Goal: Complete application form: Complete application form

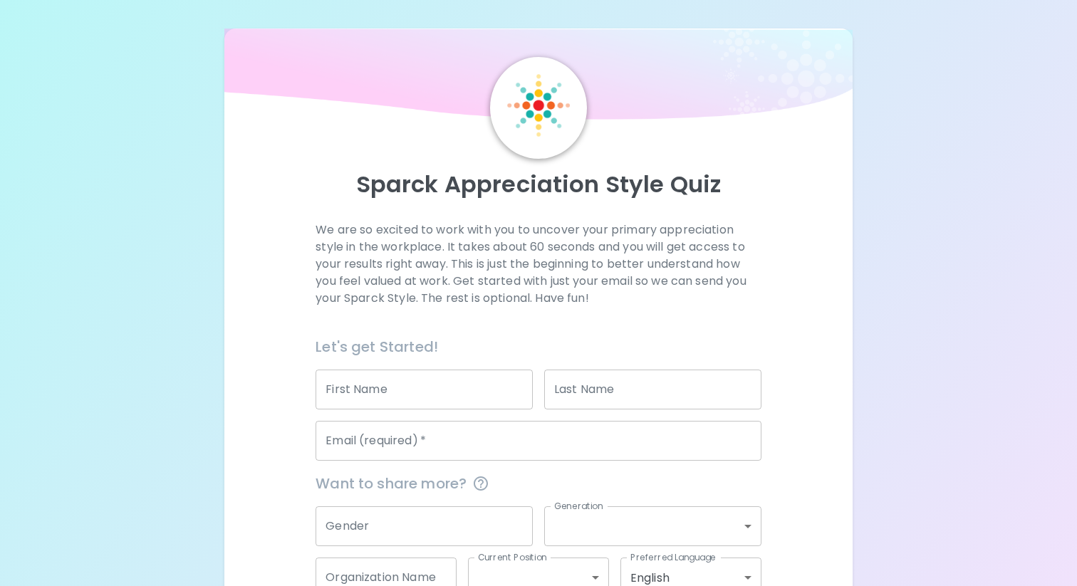
scroll to position [93, 0]
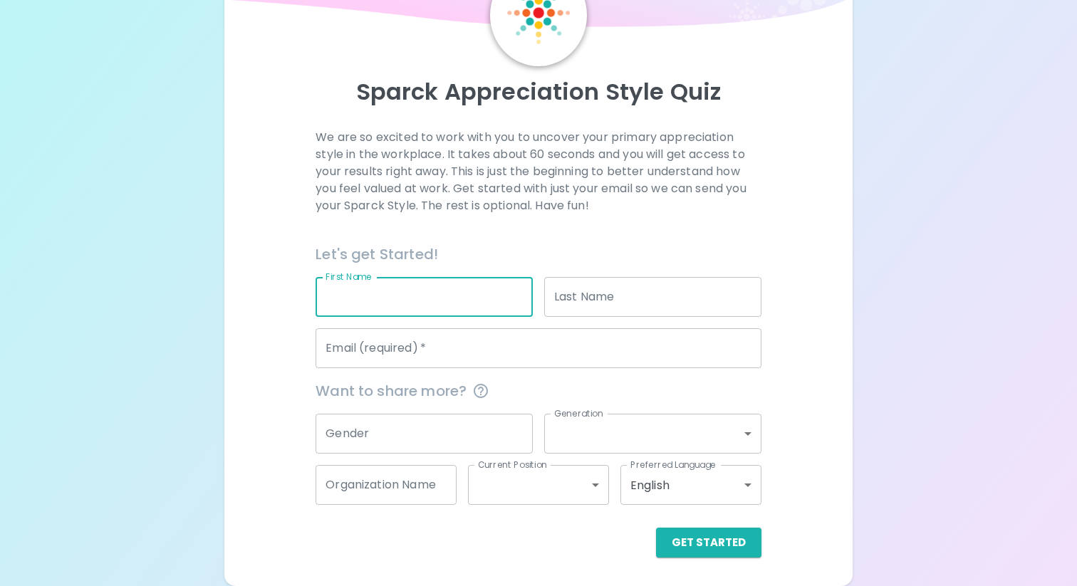
click at [450, 300] on input "First Name" at bounding box center [424, 297] width 217 height 40
click at [450, 291] on input "First Name" at bounding box center [424, 297] width 217 height 40
type input "[PERSON_NAME]"
click at [620, 290] on input "Last Name" at bounding box center [652, 297] width 217 height 40
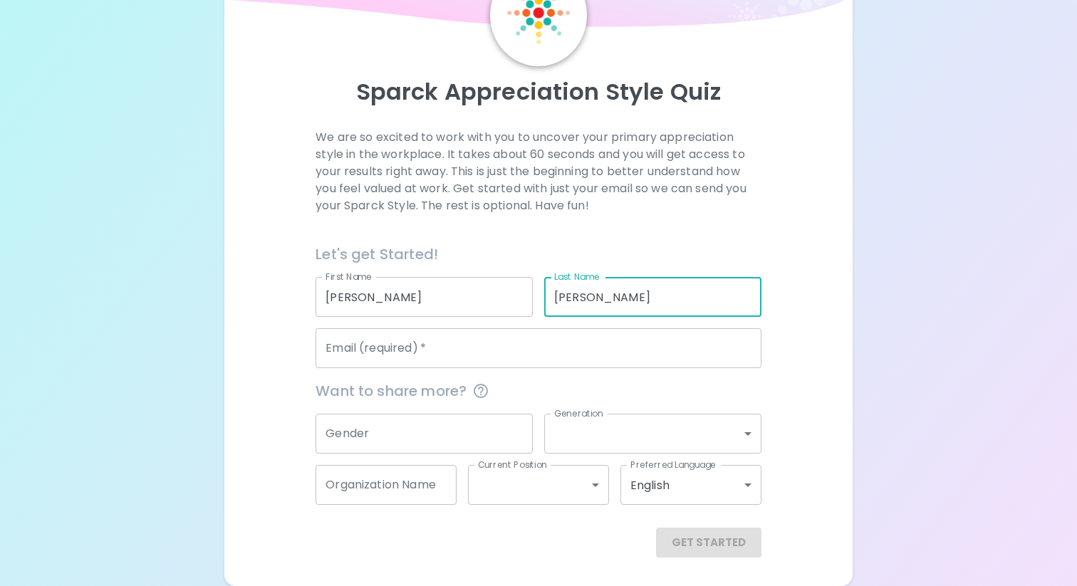
type input "[PERSON_NAME]"
click at [525, 354] on input "Email (required)   *" at bounding box center [538, 348] width 445 height 40
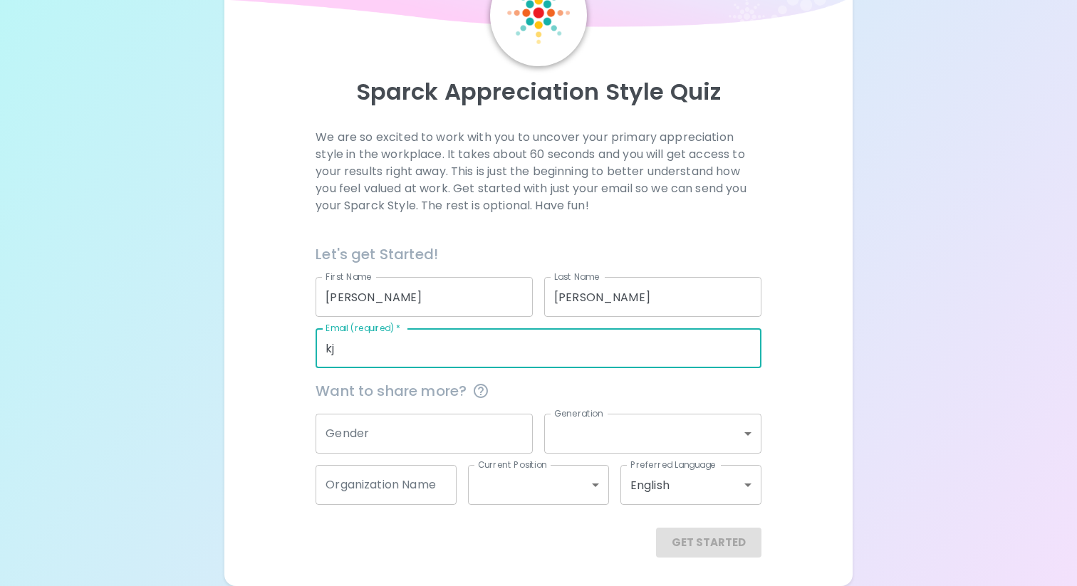
type input "k"
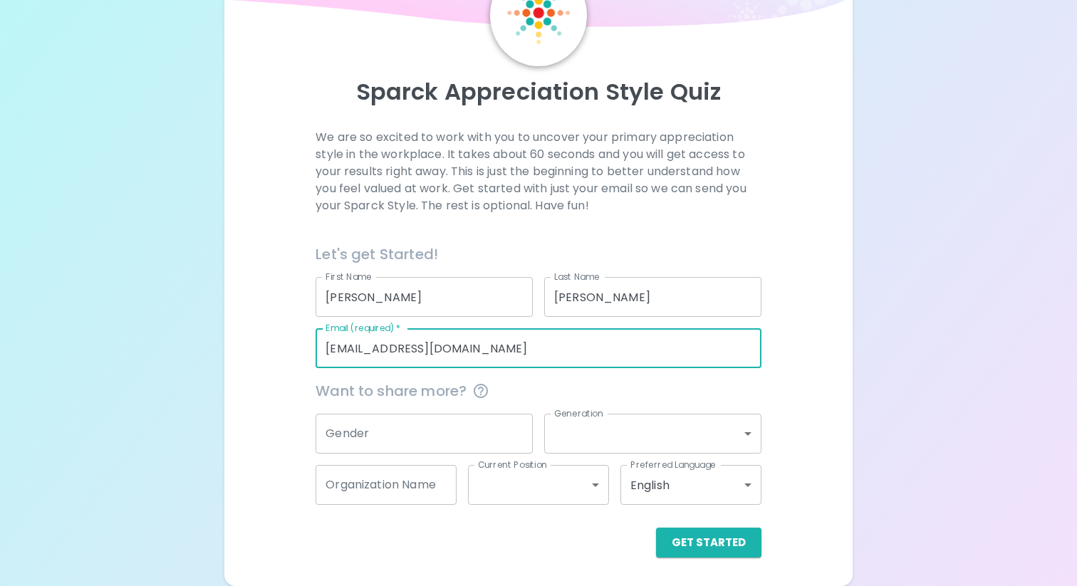
type input "[EMAIL_ADDRESS][DOMAIN_NAME]"
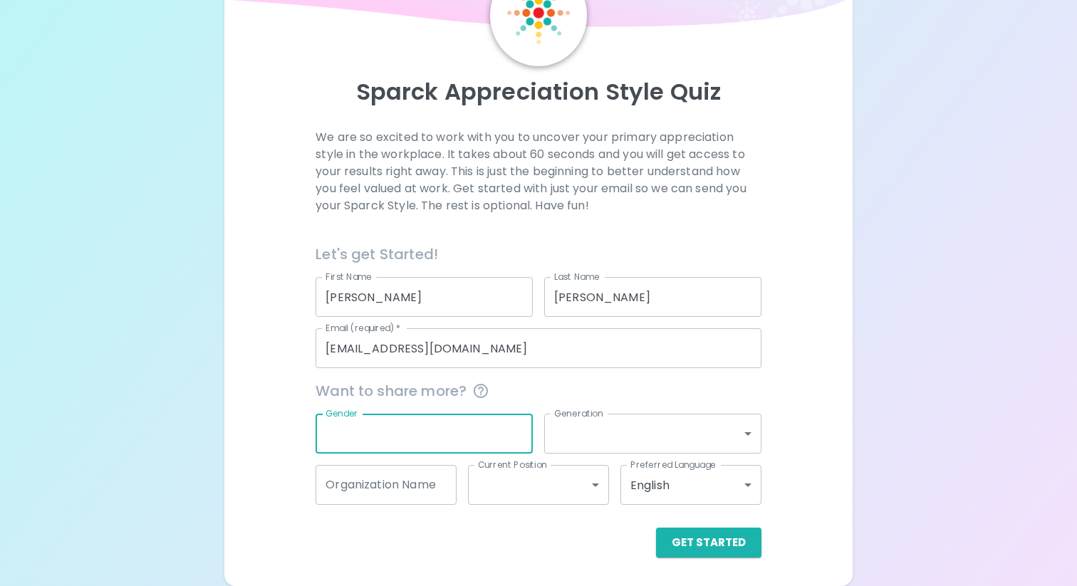
click at [443, 418] on input "Gender" at bounding box center [424, 434] width 217 height 40
click at [557, 441] on body "Sparck Appreciation Style Quiz We are so excited to work with you to uncover yo…" at bounding box center [538, 246] width 1077 height 679
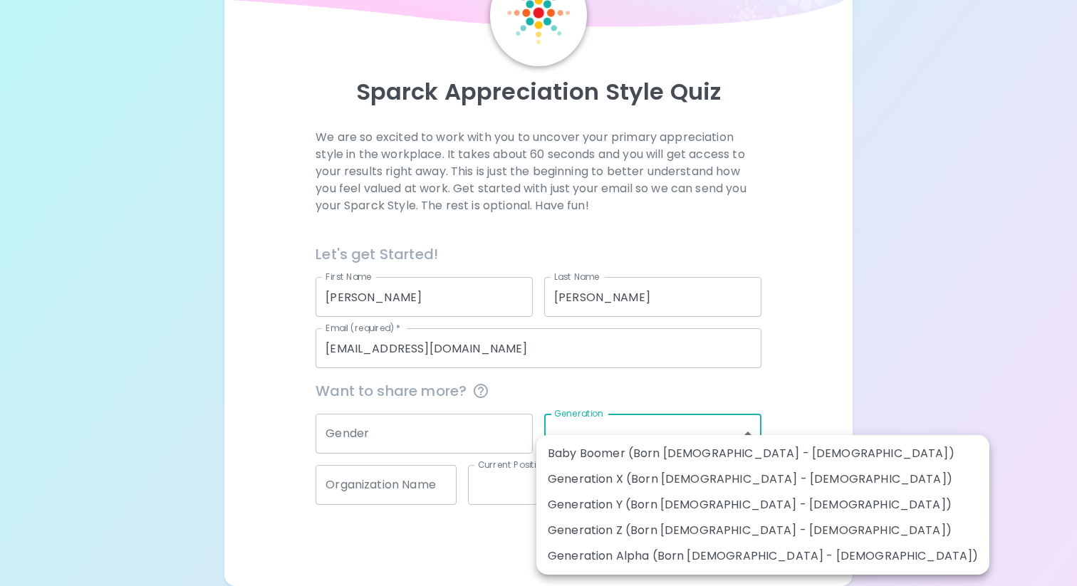
click at [446, 553] on div at bounding box center [538, 293] width 1077 height 586
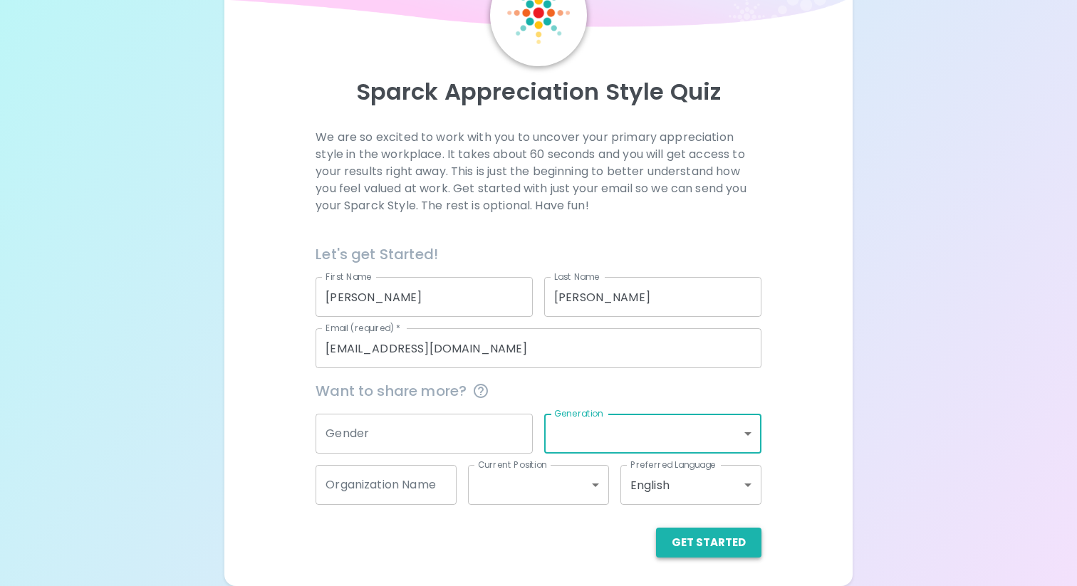
click at [716, 542] on button "Get Started" at bounding box center [708, 543] width 105 height 30
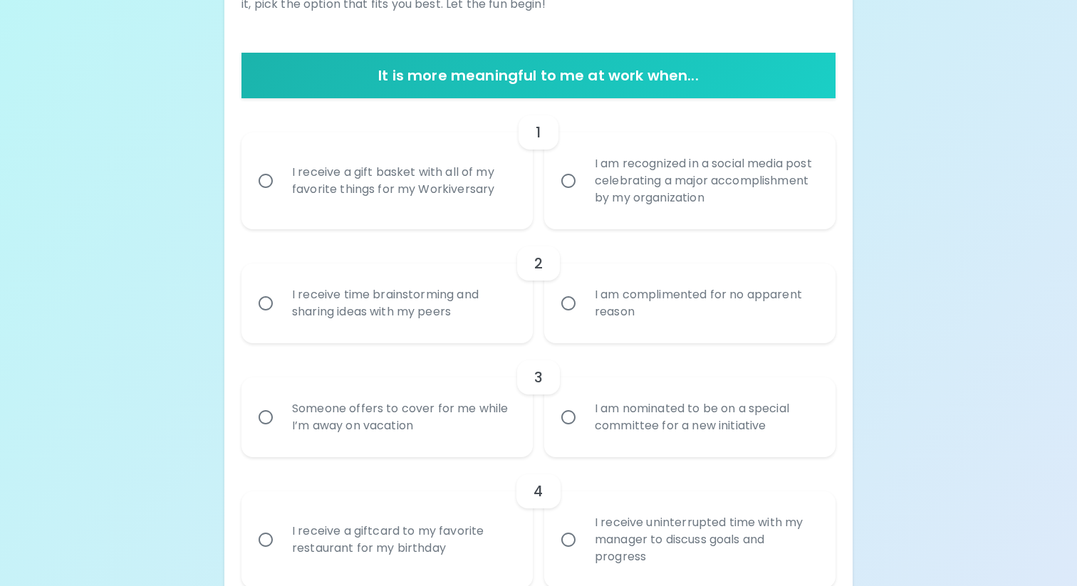
scroll to position [244, 0]
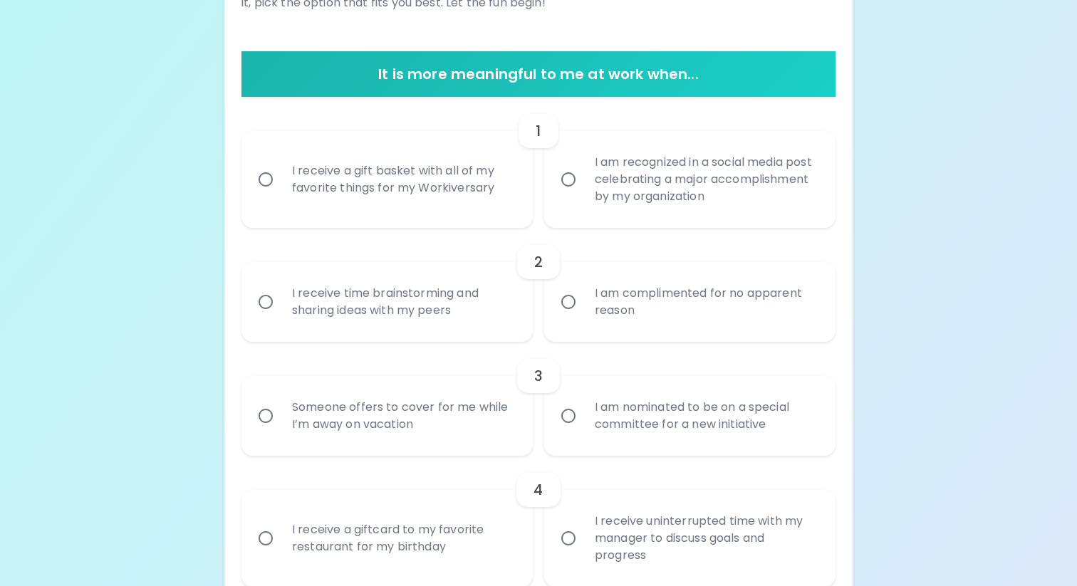
click at [405, 299] on div "I receive time brainstorming and sharing ideas with my peers" at bounding box center [403, 302] width 244 height 68
click at [281, 299] on input "I receive time brainstorming and sharing ideas with my peers" at bounding box center [266, 302] width 30 height 30
radio input "true"
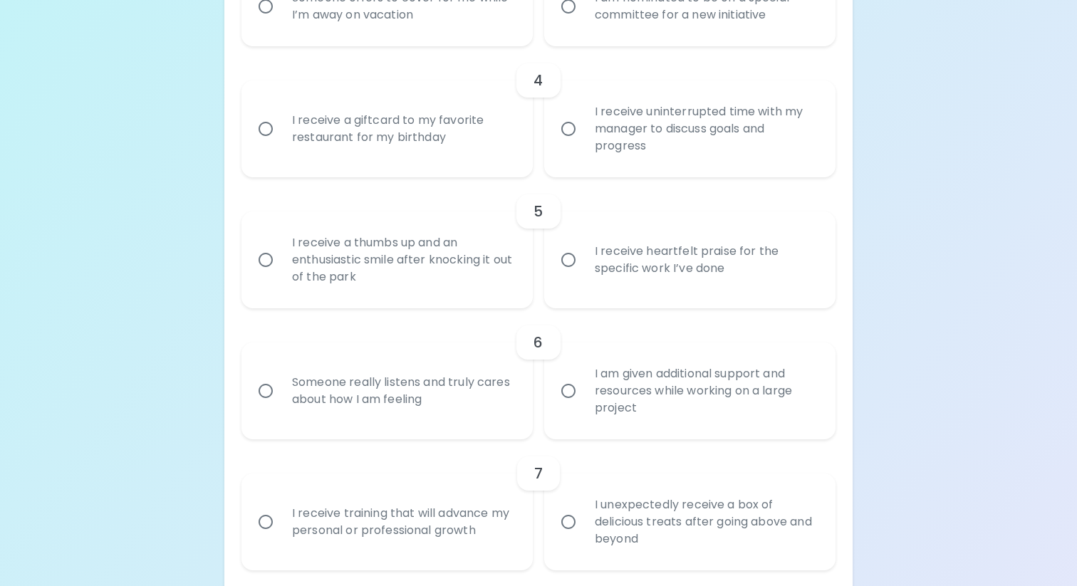
scroll to position [1706, 0]
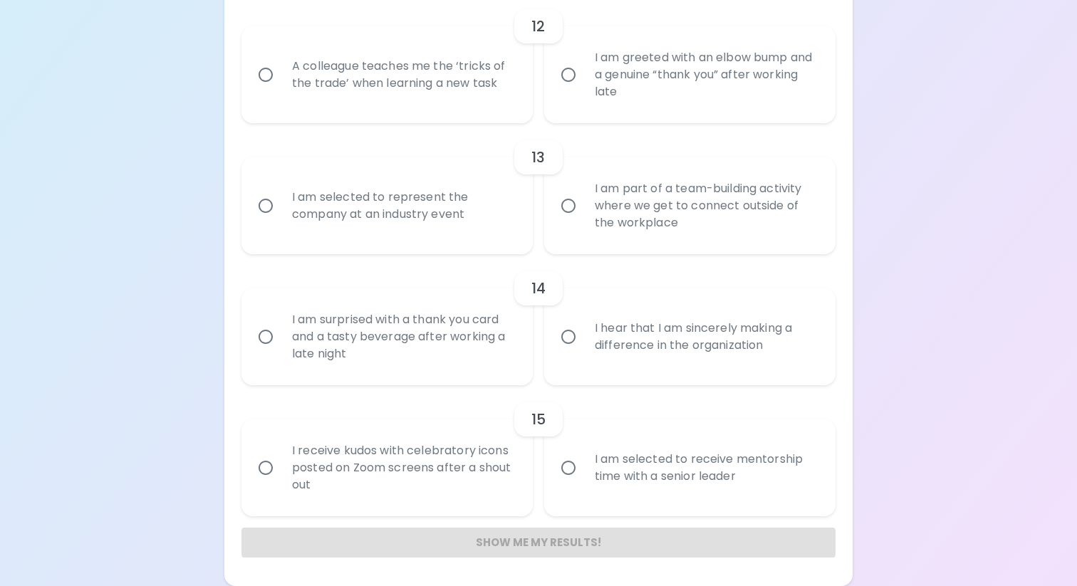
click at [663, 493] on div "I am selected to receive mentorship time with a senior leader" at bounding box center [706, 468] width 244 height 68
click at [584, 483] on input "I am selected to receive mentorship time with a senior leader" at bounding box center [569, 468] width 30 height 30
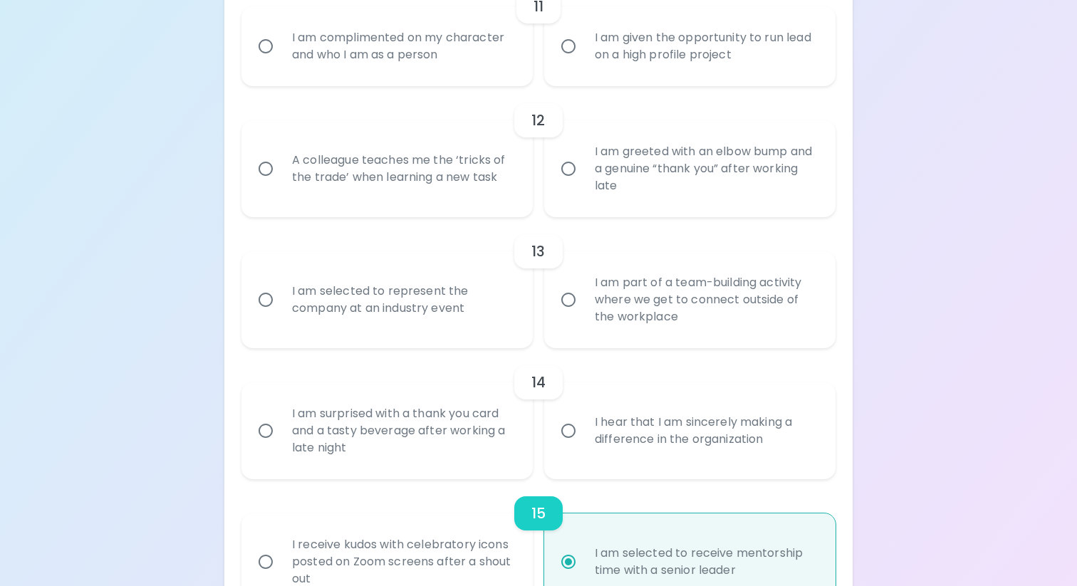
scroll to position [1588, 0]
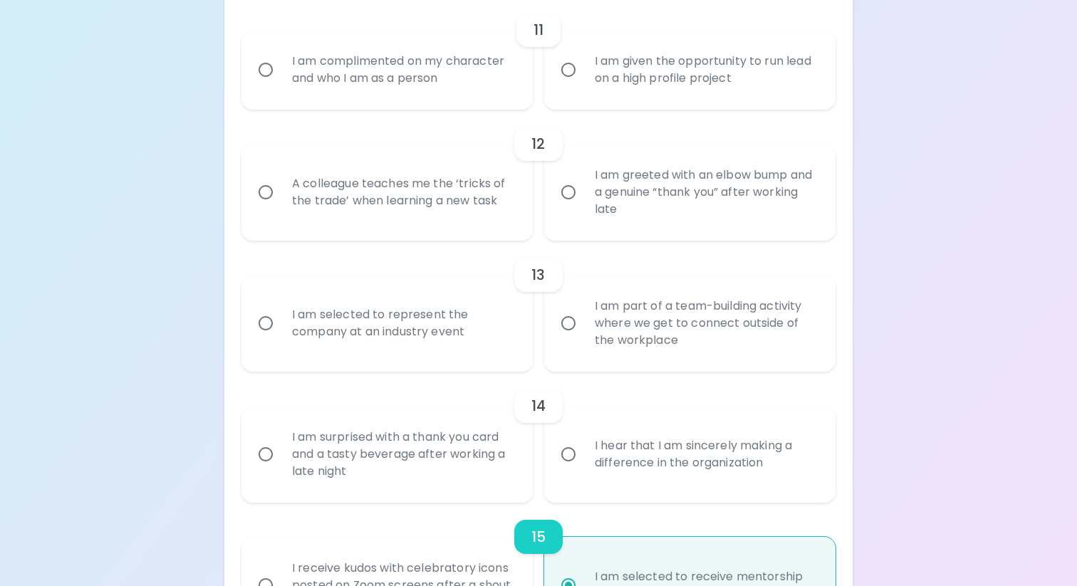
radio input "true"
click at [669, 459] on div "I hear that I am sincerely making a difference in the organization" at bounding box center [706, 454] width 244 height 68
click at [584, 459] on input "I hear that I am sincerely making a difference in the organization" at bounding box center [569, 455] width 30 height 30
radio input "false"
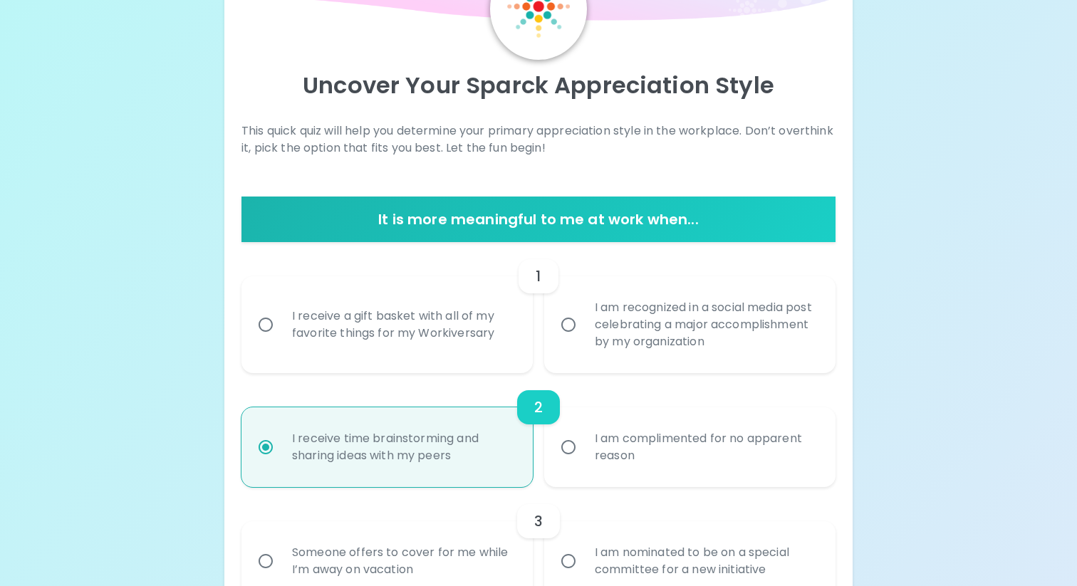
scroll to position [97, 0]
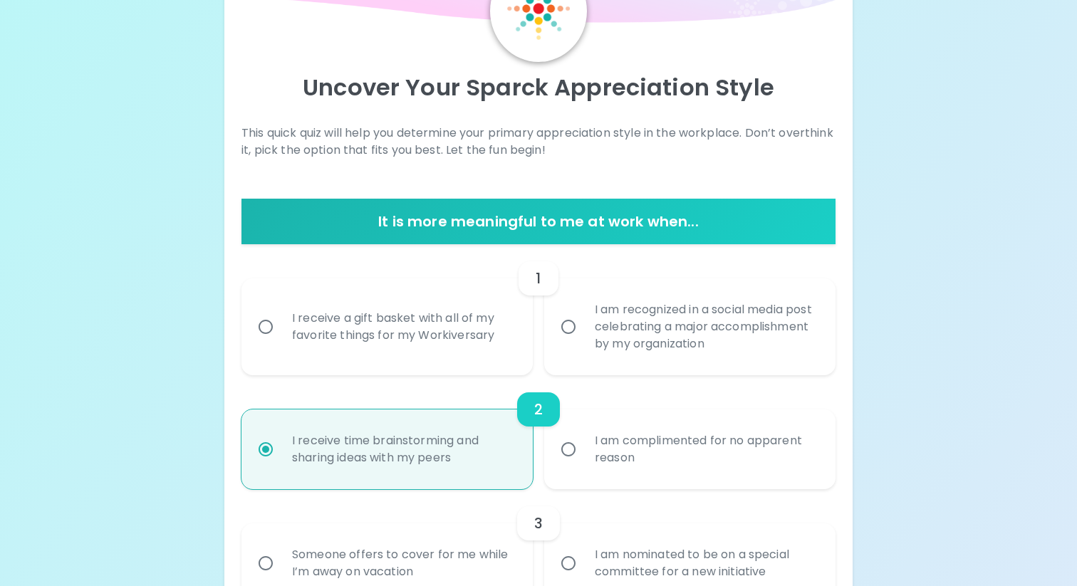
radio input "true"
click at [450, 343] on div "I receive a gift basket with all of my favorite things for my Workiversary" at bounding box center [403, 327] width 244 height 68
click at [281, 342] on input "I receive a gift basket with all of my favorite things for my Workiversary" at bounding box center [266, 327] width 30 height 30
radio input "false"
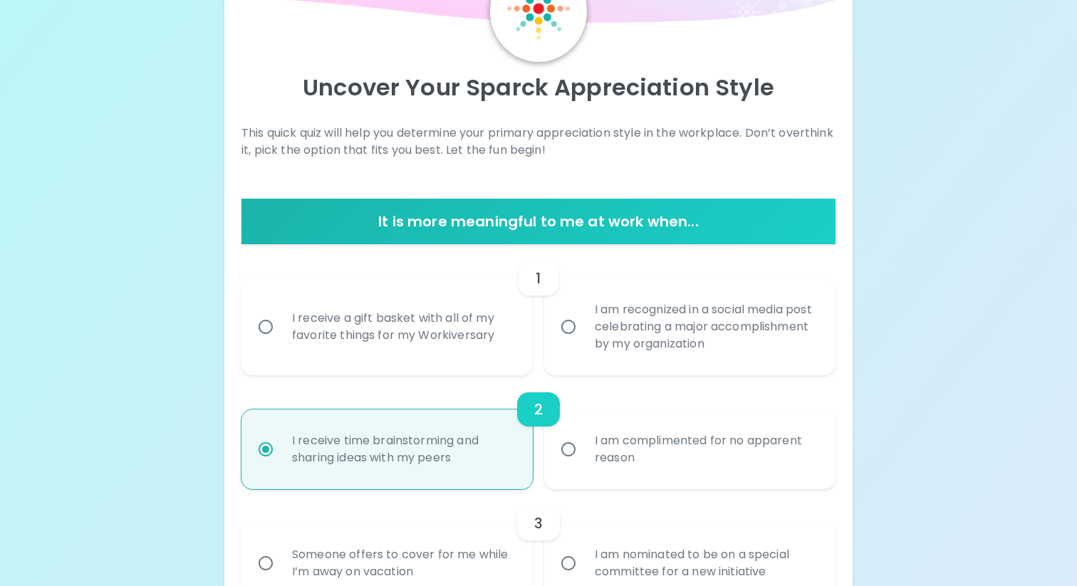
radio input "true"
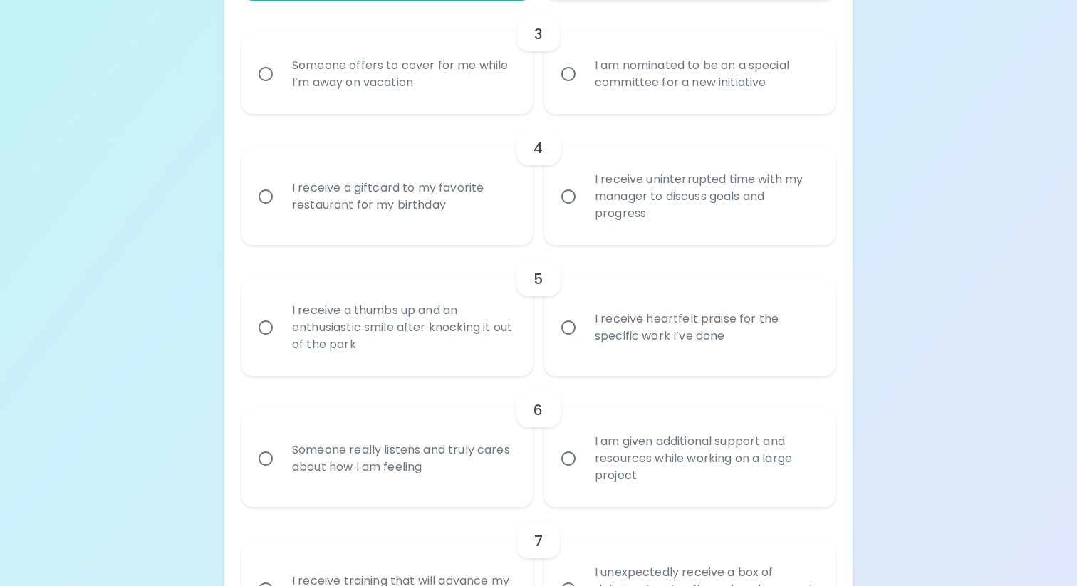
scroll to position [592, 0]
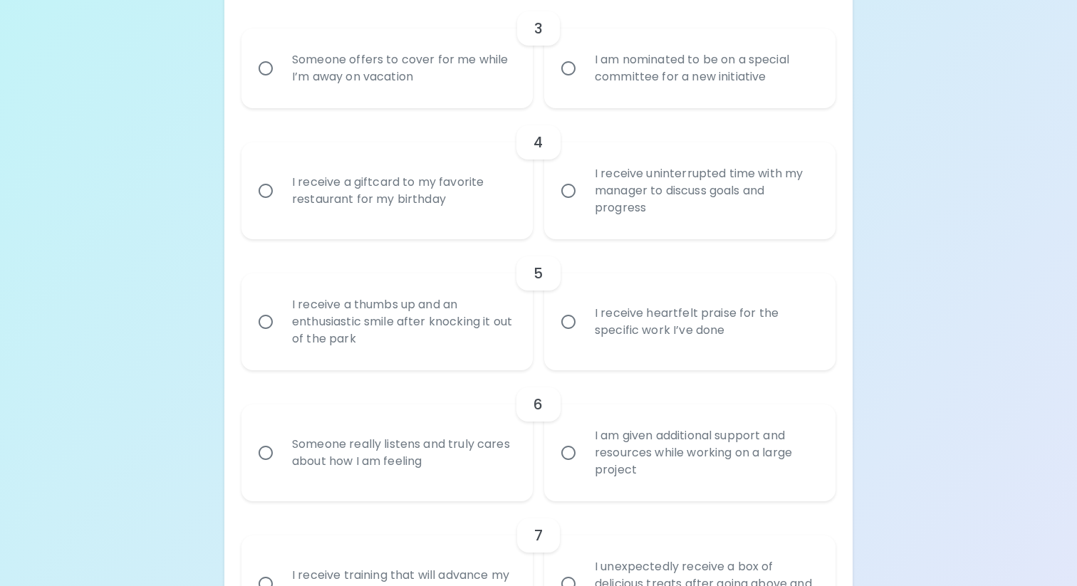
radio input "true"
click at [662, 195] on div "I receive uninterrupted time with my manager to discuss goals and progress" at bounding box center [706, 191] width 244 height 86
click at [584, 195] on input "I receive uninterrupted time with my manager to discuss goals and progress" at bounding box center [569, 191] width 30 height 30
radio input "false"
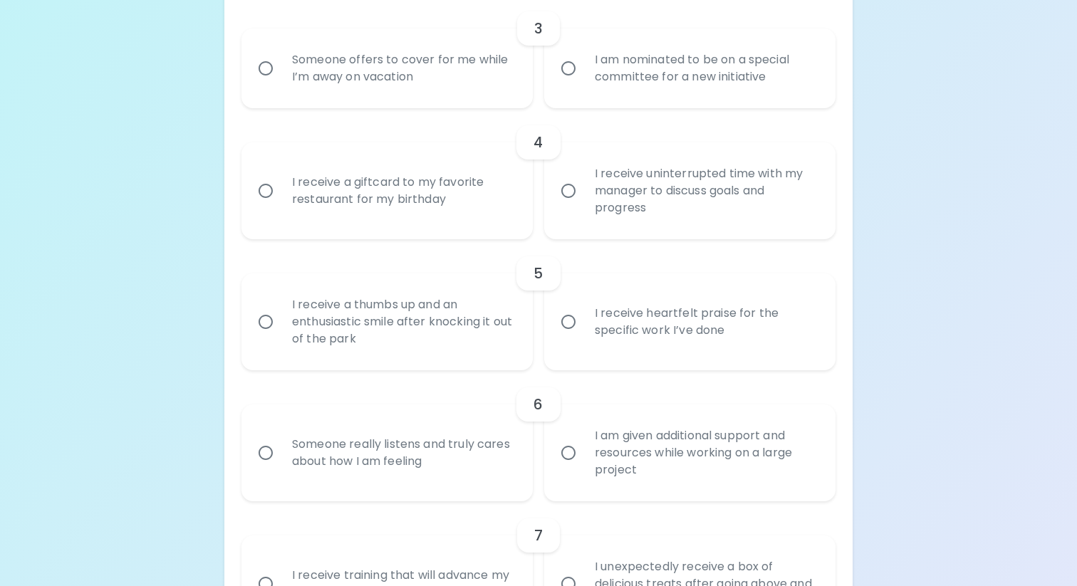
radio input "false"
radio input "true"
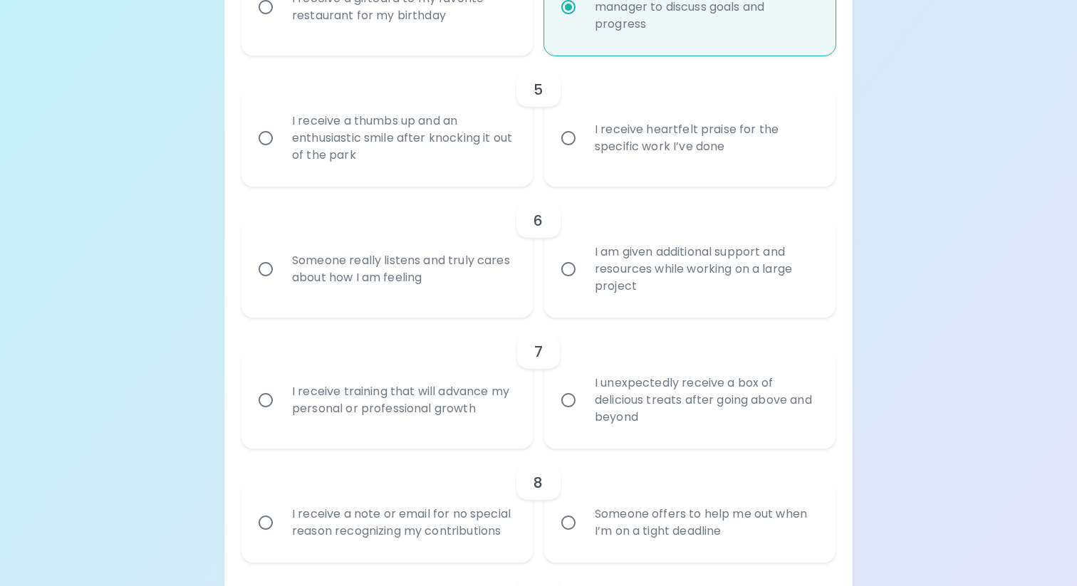
scroll to position [781, 0]
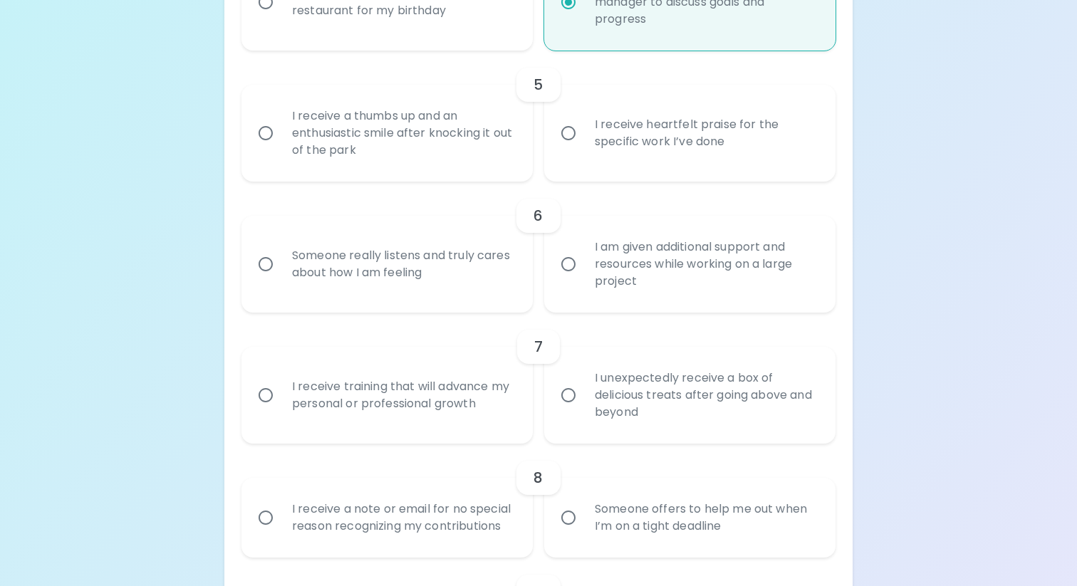
radio input "true"
click at [635, 143] on div "I receive heartfelt praise for the specific work I’ve done" at bounding box center [706, 133] width 244 height 68
click at [584, 143] on input "I receive heartfelt praise for the specific work I’ve done" at bounding box center [569, 133] width 30 height 30
radio input "false"
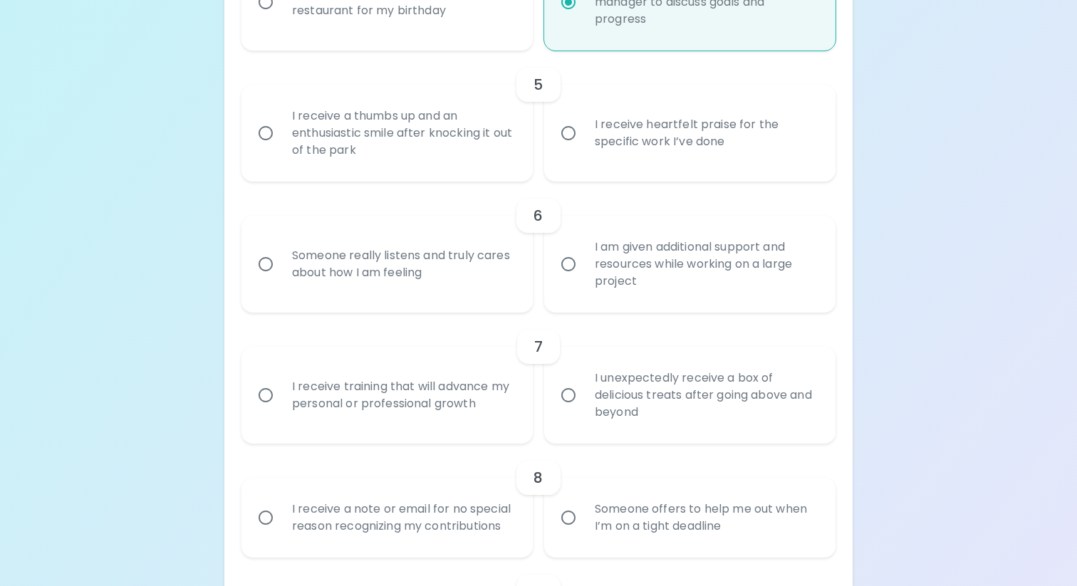
radio input "false"
radio input "true"
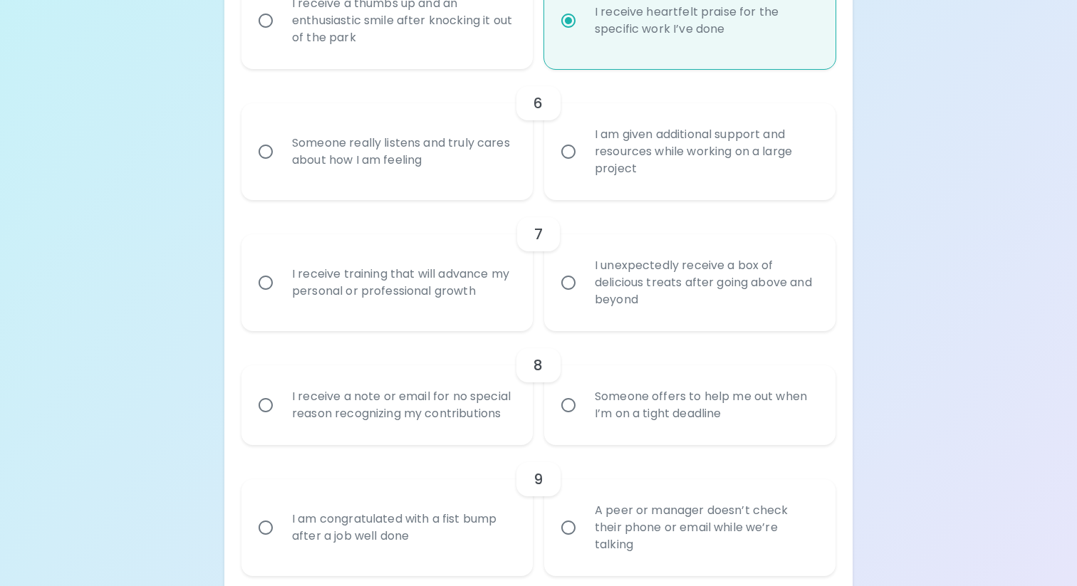
scroll to position [895, 0]
radio input "true"
click at [771, 165] on div "I am given additional support and resources while working on a large project" at bounding box center [706, 151] width 244 height 86
click at [584, 165] on input "I am given additional support and resources while working on a large project" at bounding box center [569, 150] width 30 height 30
radio input "false"
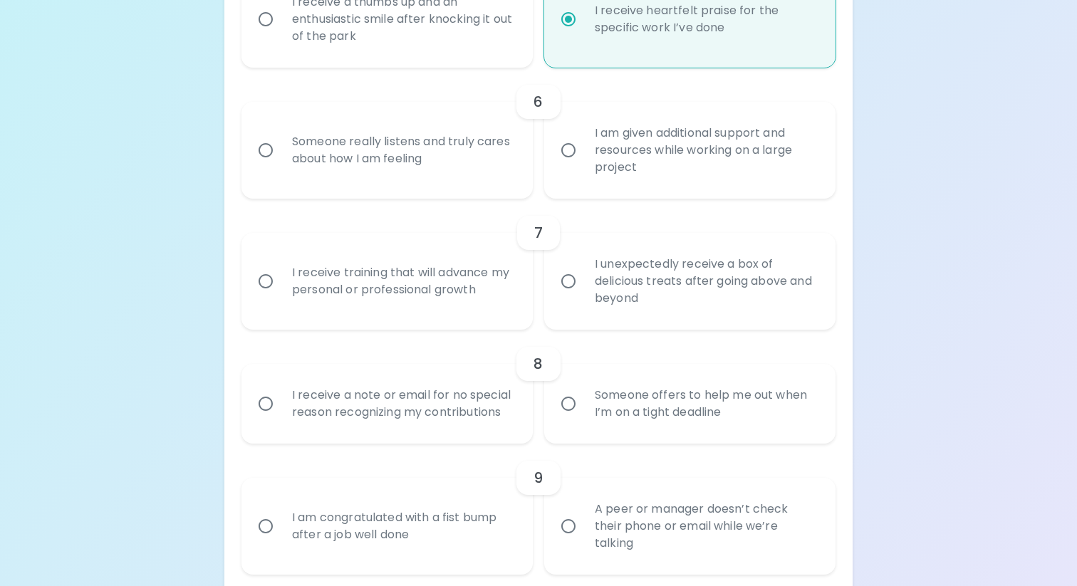
radio input "false"
radio input "true"
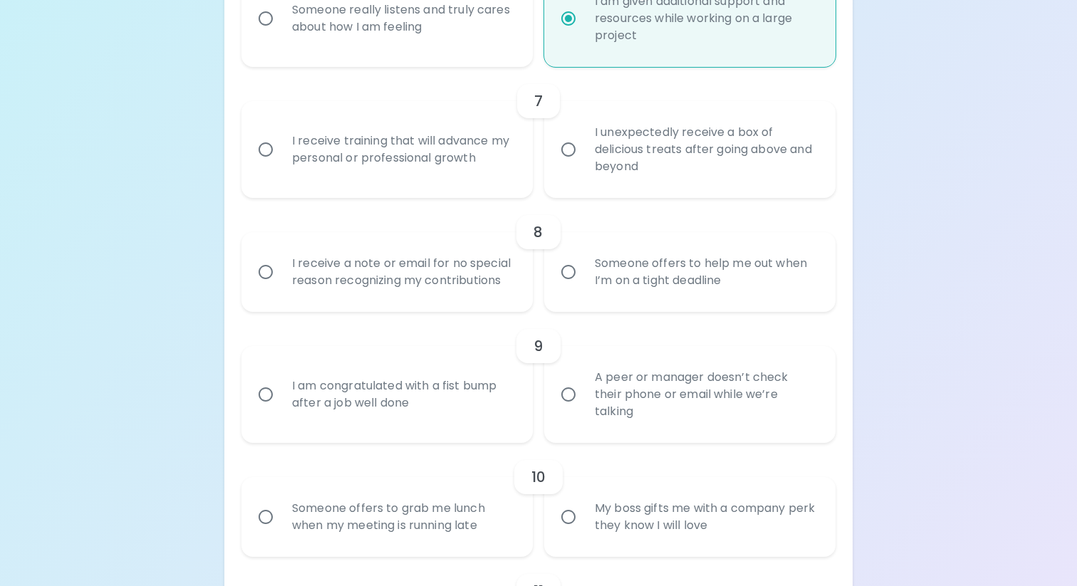
scroll to position [1028, 0]
radio input "true"
click at [450, 154] on div "I receive training that will advance my personal or professional growth" at bounding box center [403, 149] width 244 height 68
click at [281, 154] on input "I receive training that will advance my personal or professional growth" at bounding box center [266, 149] width 30 height 30
radio input "false"
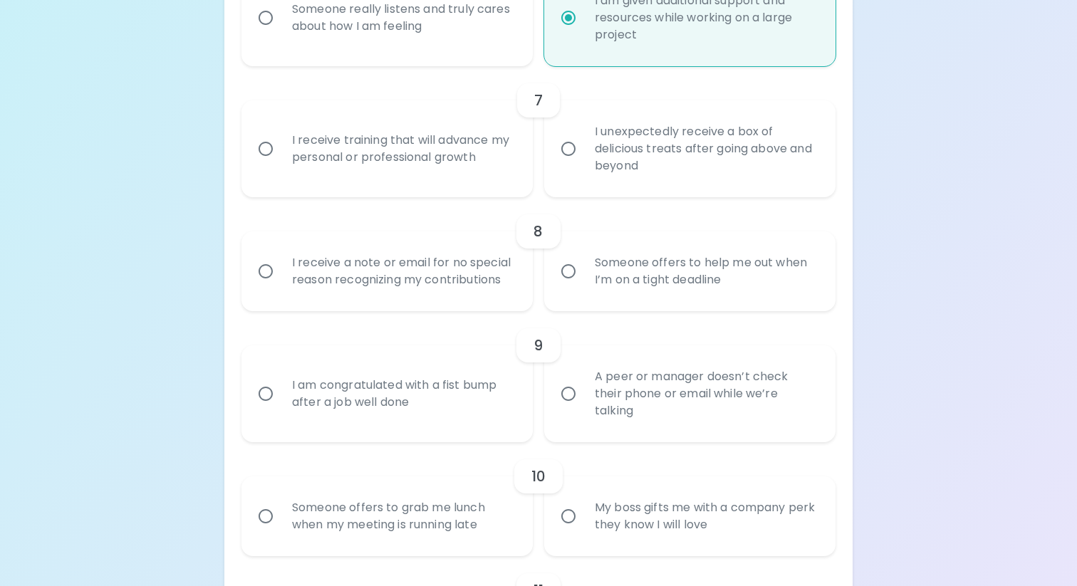
radio input "false"
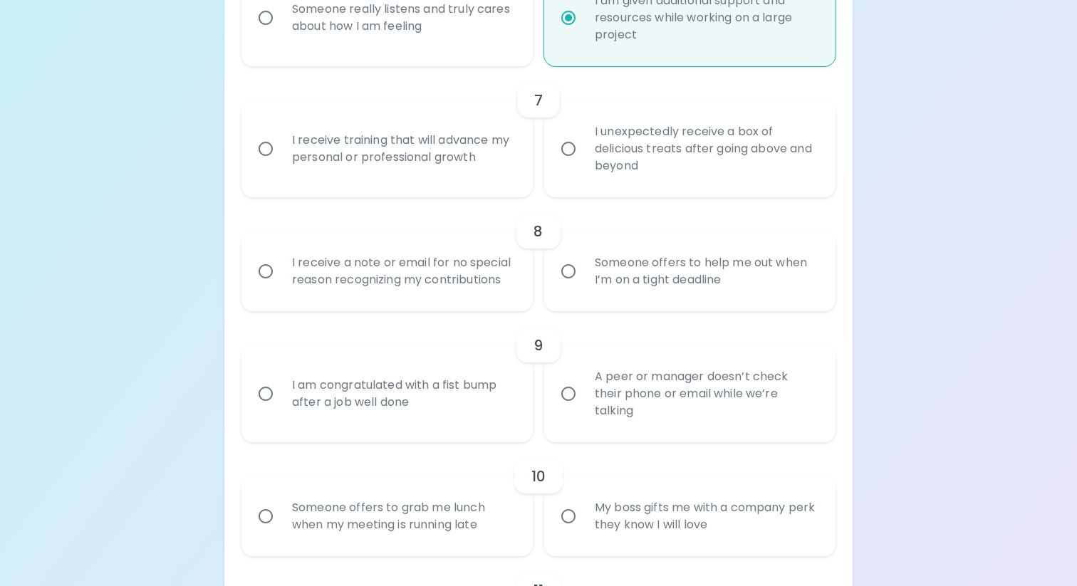
radio input "true"
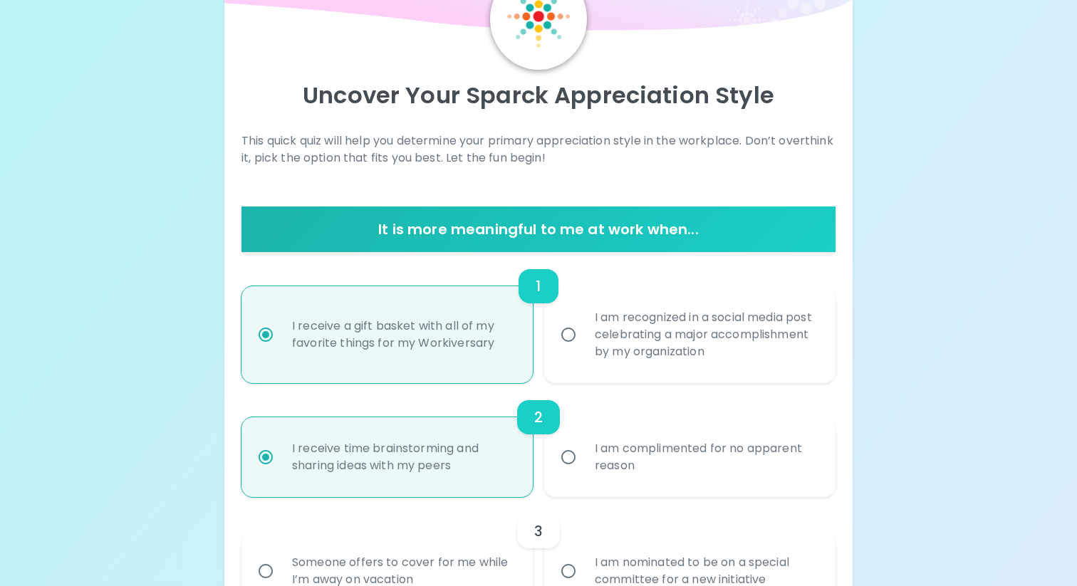
scroll to position [170, 0]
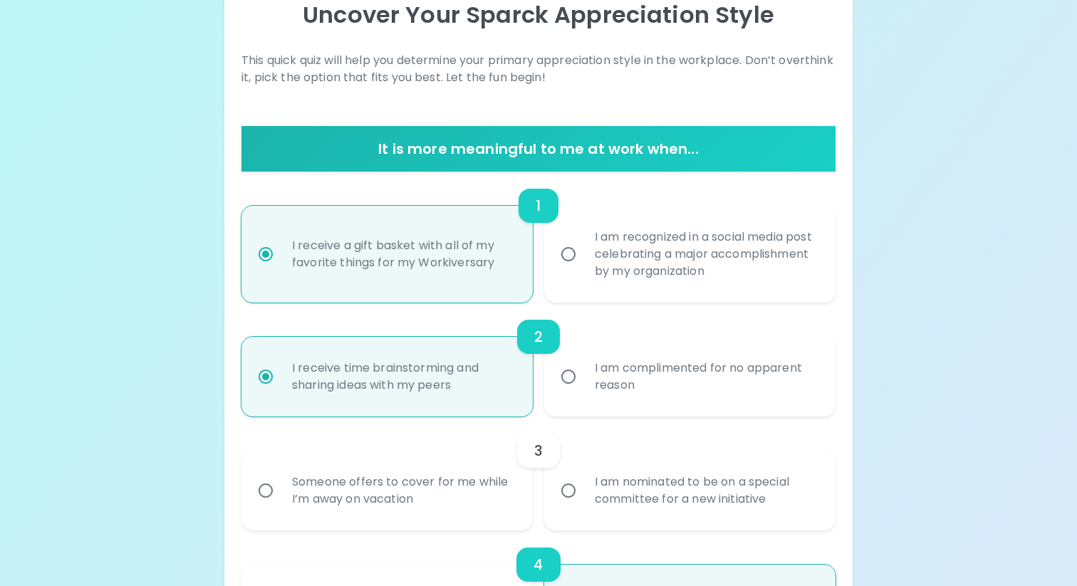
radio input "true"
click at [605, 259] on div "I am recognized in a social media post celebrating a major accomplishment by my…" at bounding box center [706, 255] width 244 height 86
click at [584, 259] on input "I am recognized in a social media post celebrating a major accomplishment by my…" at bounding box center [569, 254] width 30 height 30
radio input "false"
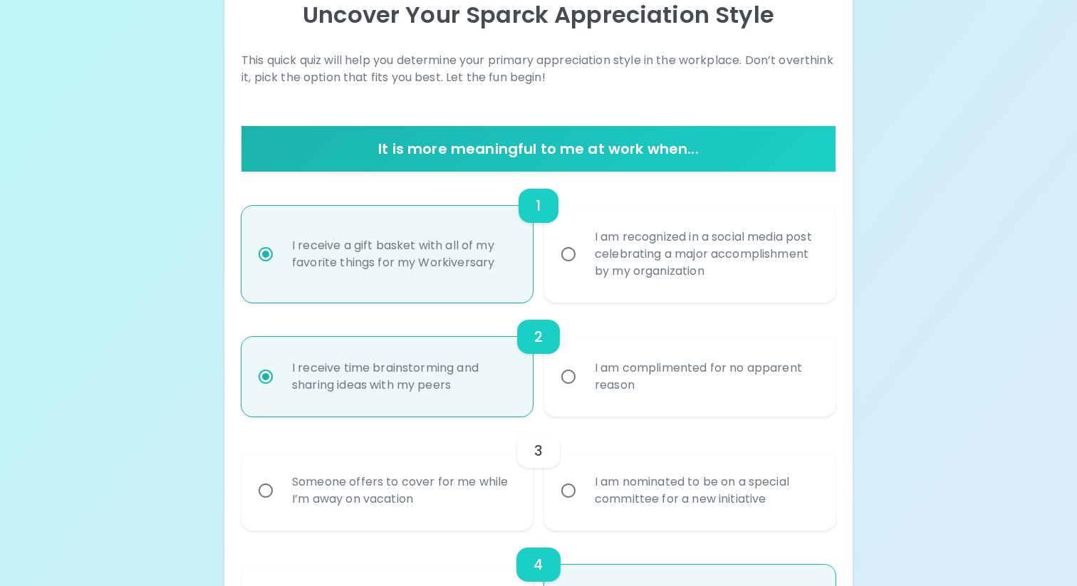
radio input "false"
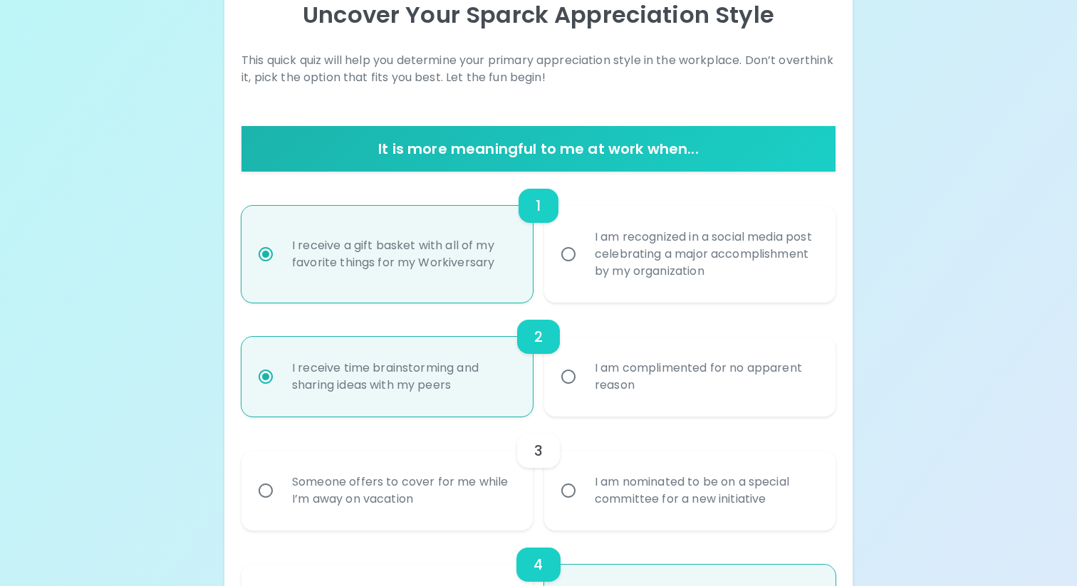
radio input "true"
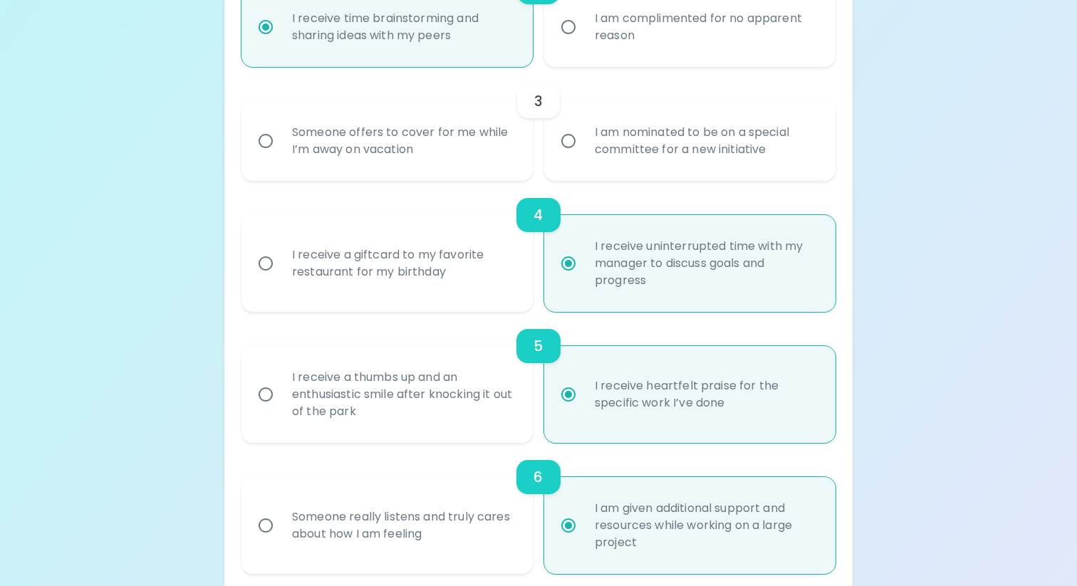
scroll to position [519, 0]
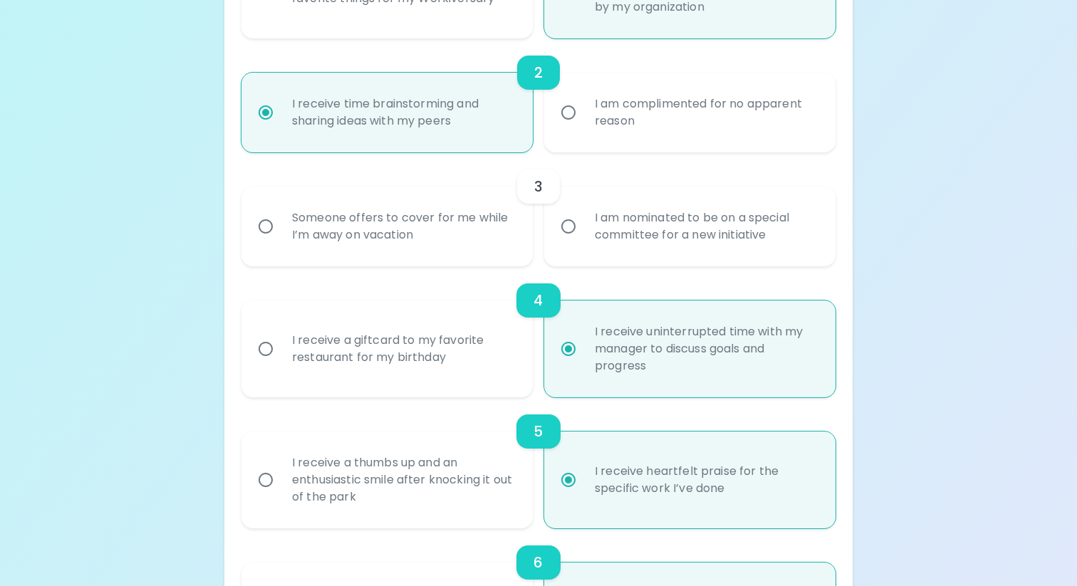
radio input "true"
click at [644, 245] on div "I am nominated to be on a special committee for a new initiative" at bounding box center [706, 226] width 244 height 68
click at [584, 242] on input "I am nominated to be on a special committee for a new initiative" at bounding box center [569, 227] width 30 height 30
radio input "false"
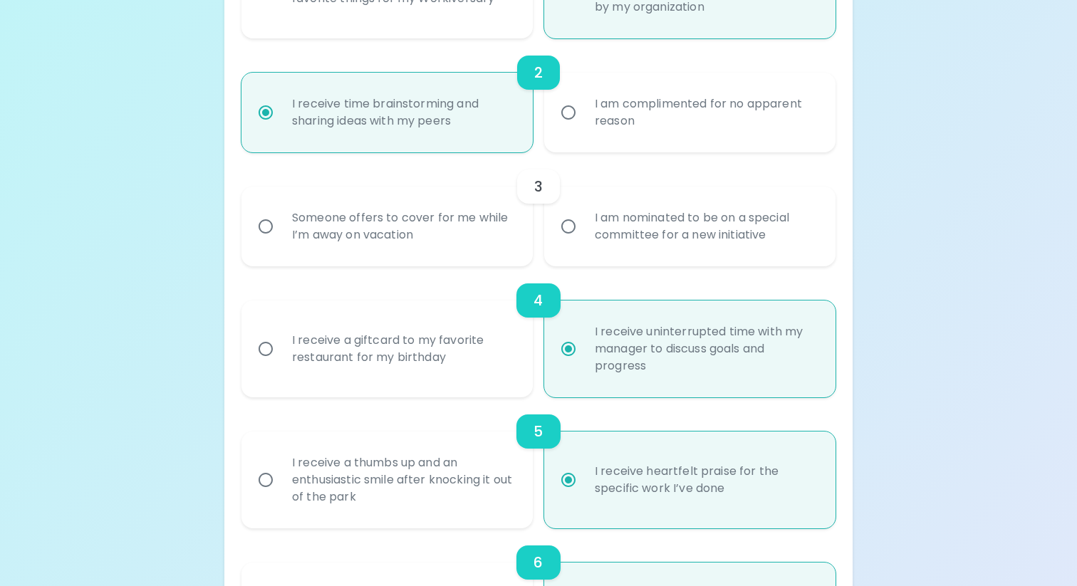
radio input "false"
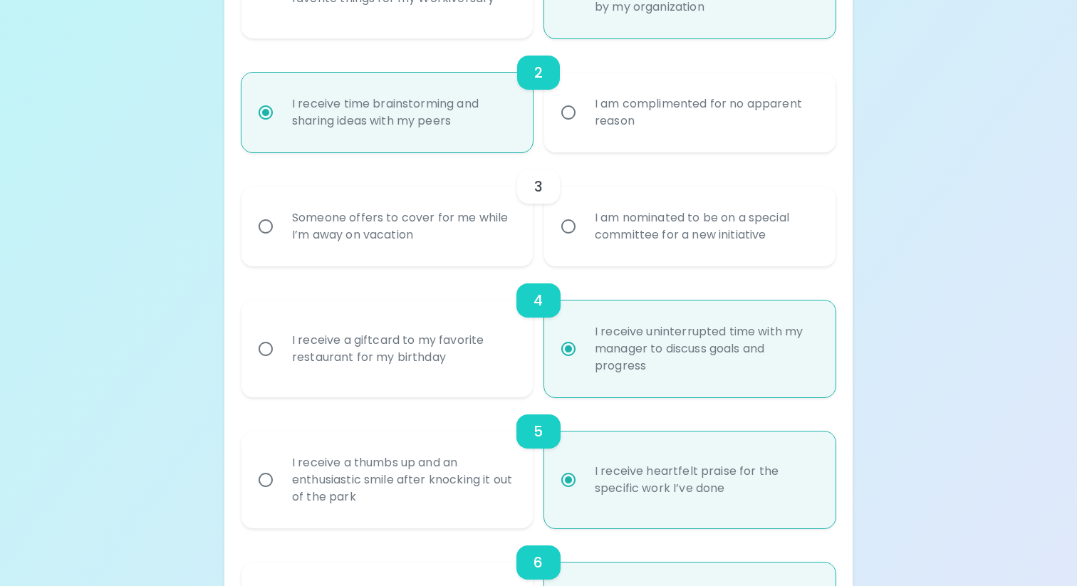
radio input "true"
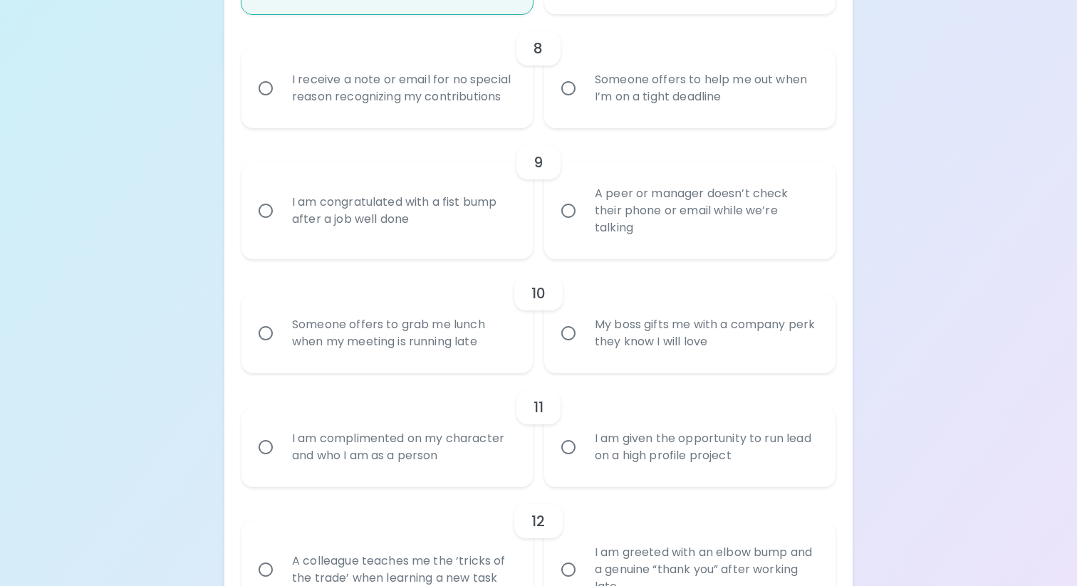
scroll to position [1212, 0]
radio input "true"
click at [648, 90] on div "Someone offers to help me out when I’m on a tight deadline" at bounding box center [706, 87] width 244 height 68
click at [584, 90] on input "Someone offers to help me out when I’m on a tight deadline" at bounding box center [569, 87] width 30 height 30
radio input "false"
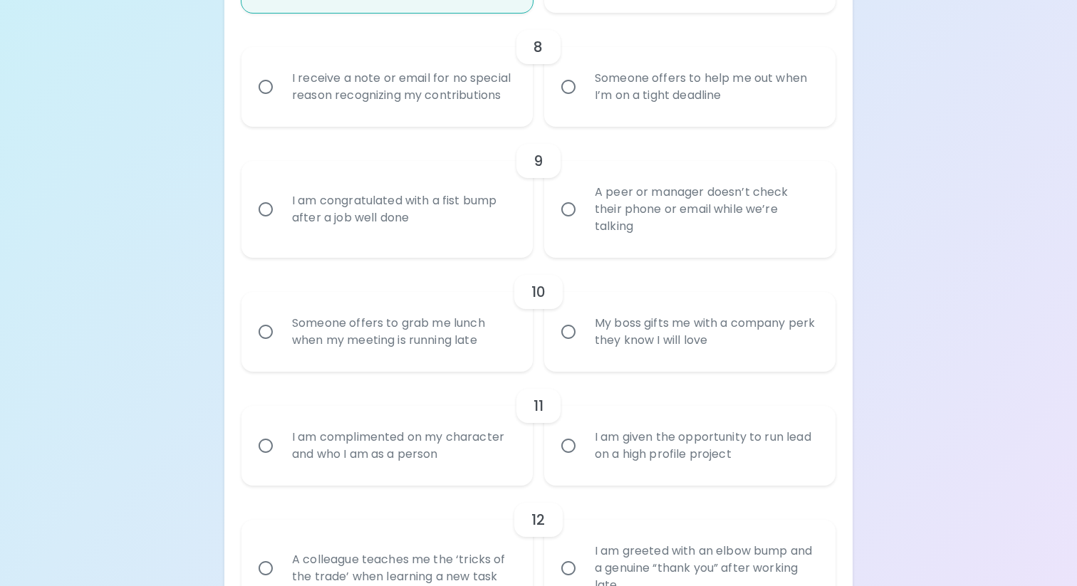
radio input "false"
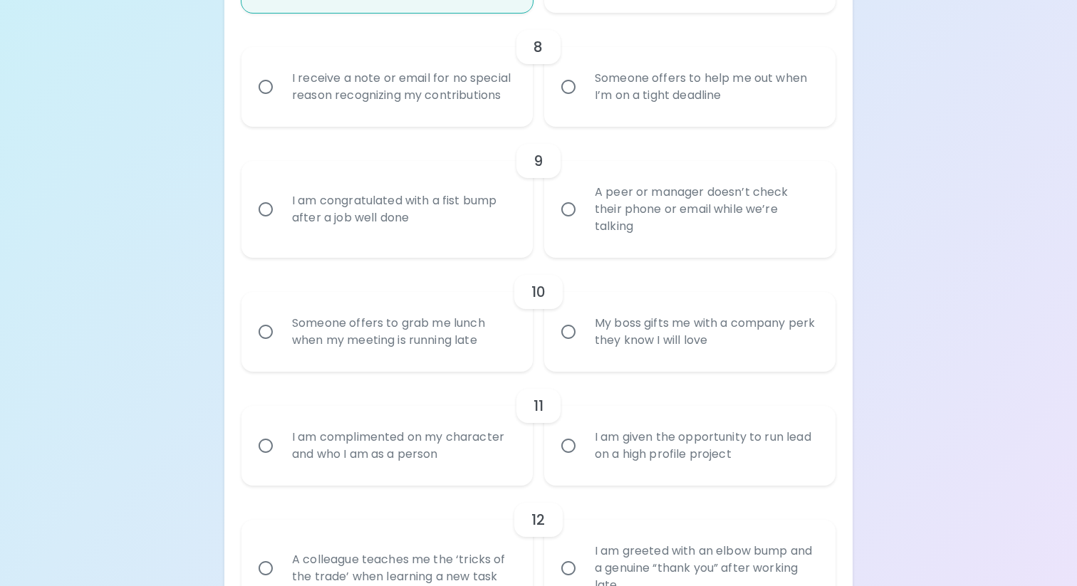
radio input "false"
radio input "true"
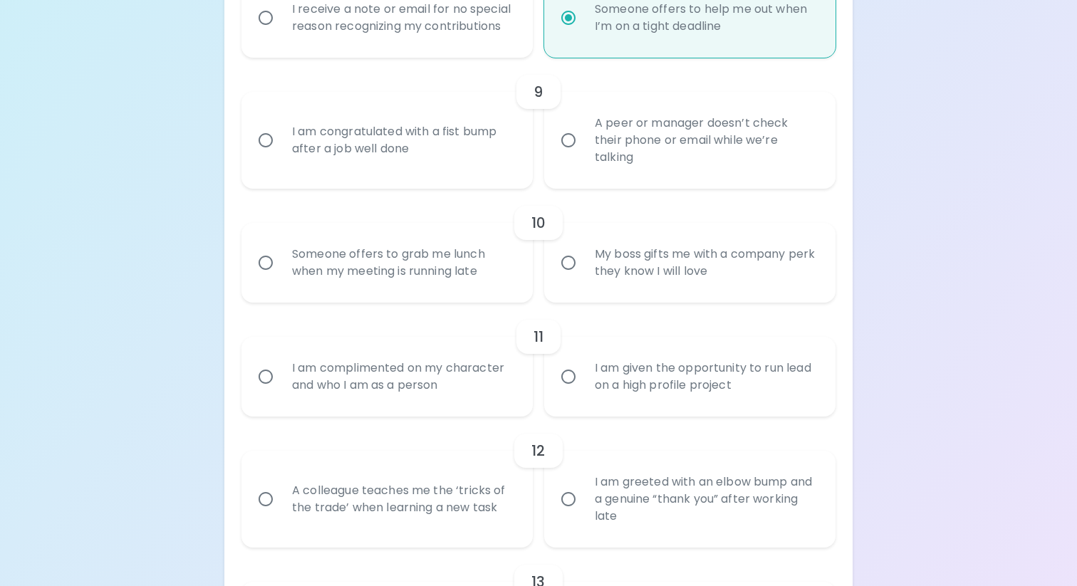
scroll to position [1283, 0]
radio input "true"
click at [557, 143] on input "A peer or manager doesn’t check their phone or email while we’re talking" at bounding box center [569, 139] width 30 height 30
radio input "false"
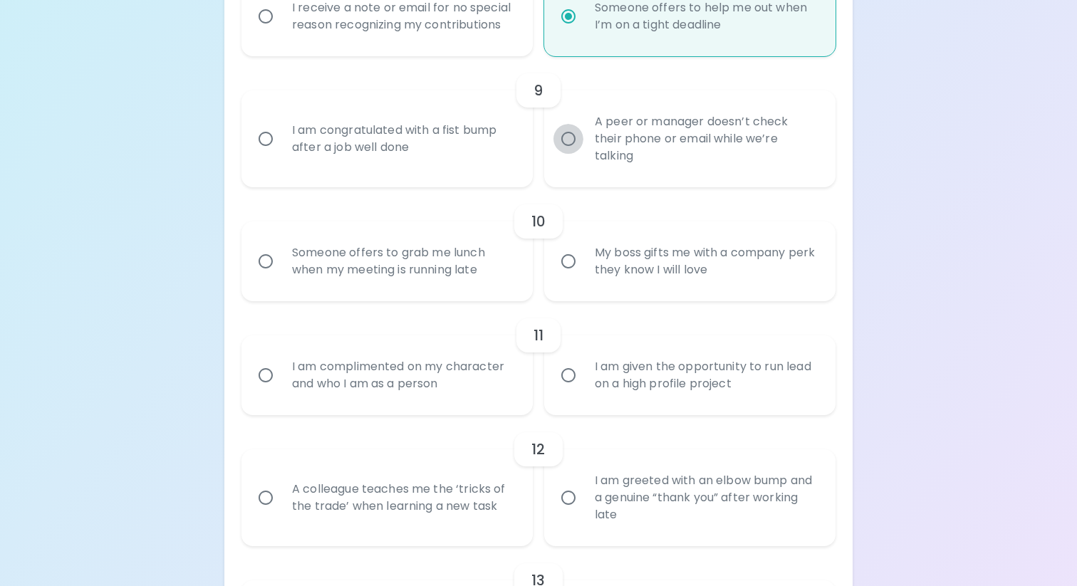
radio input "false"
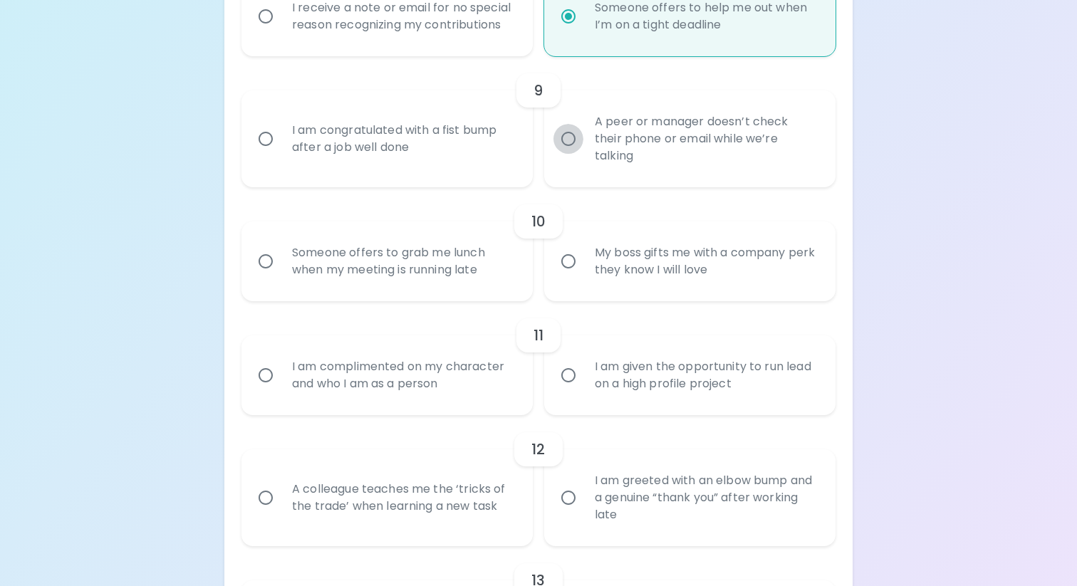
radio input "false"
radio input "true"
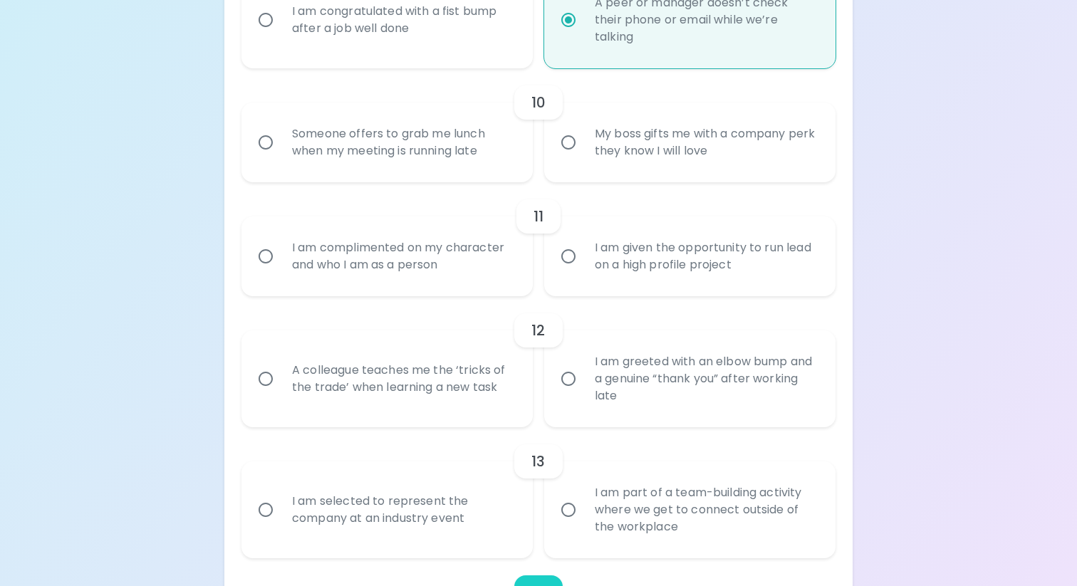
scroll to position [1403, 0]
radio input "true"
click at [479, 139] on div "Someone offers to grab me lunch when my meeting is running late" at bounding box center [403, 141] width 244 height 68
click at [281, 139] on input "Someone offers to grab me lunch when my meeting is running late" at bounding box center [266, 141] width 30 height 30
radio input "false"
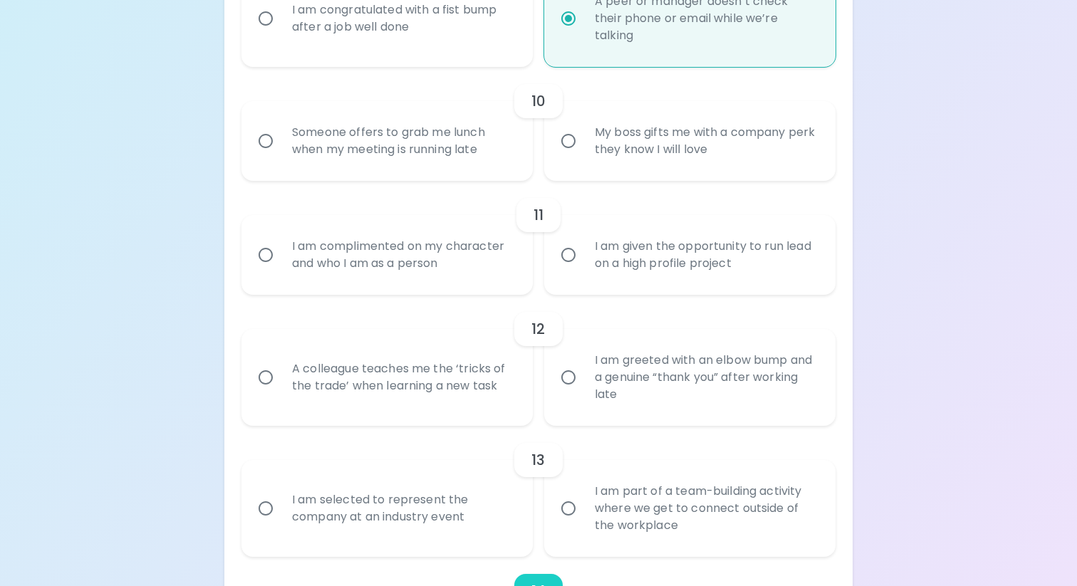
radio input "false"
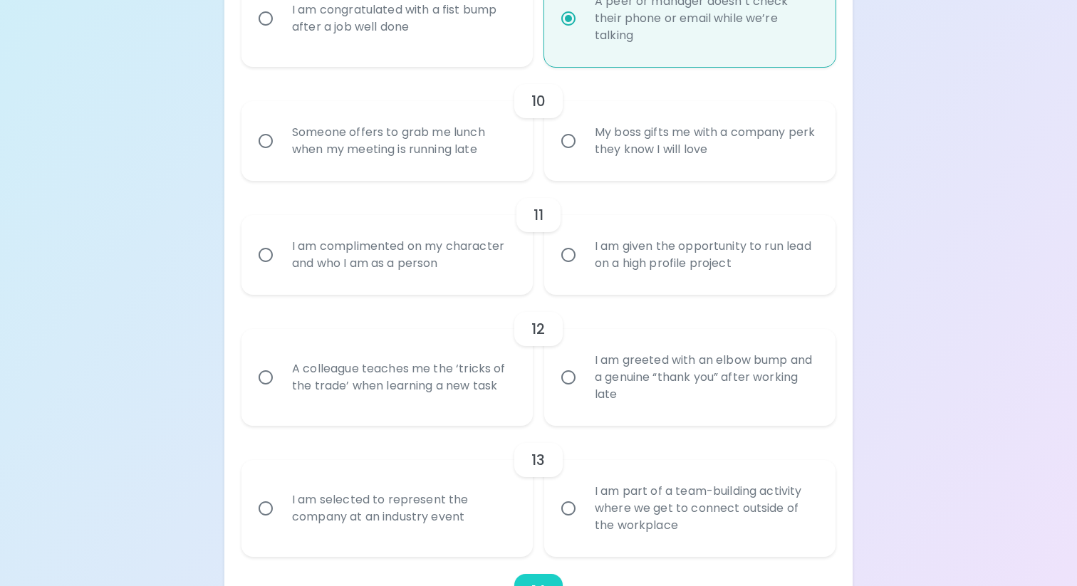
radio input "false"
radio input "true"
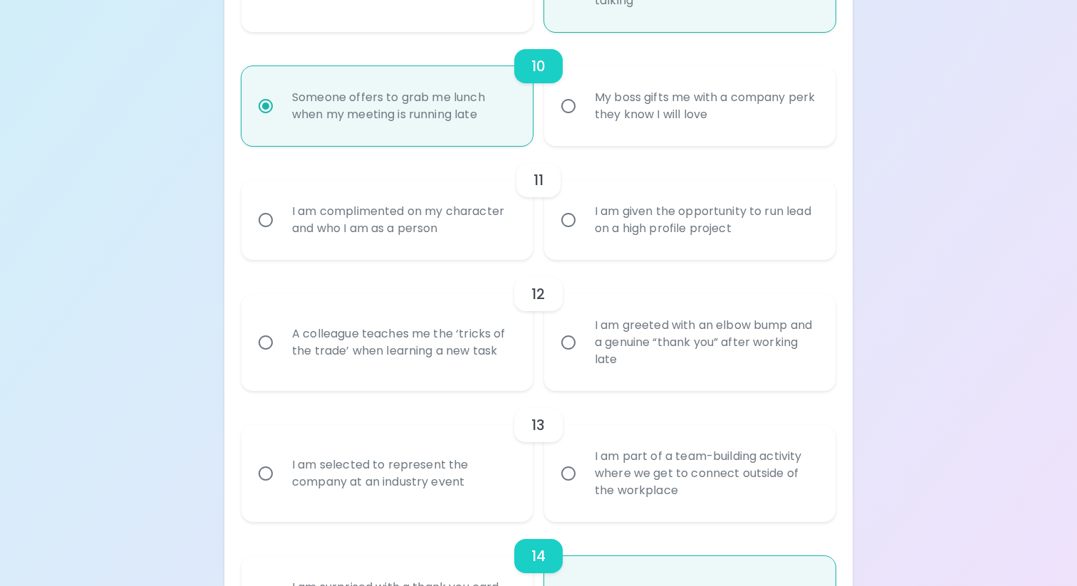
scroll to position [1440, 0]
radio input "true"
click at [495, 126] on div "Someone offers to grab me lunch when my meeting is running late" at bounding box center [403, 104] width 244 height 68
click at [281, 119] on input "Someone offers to grab me lunch when my meeting is running late" at bounding box center [266, 104] width 30 height 30
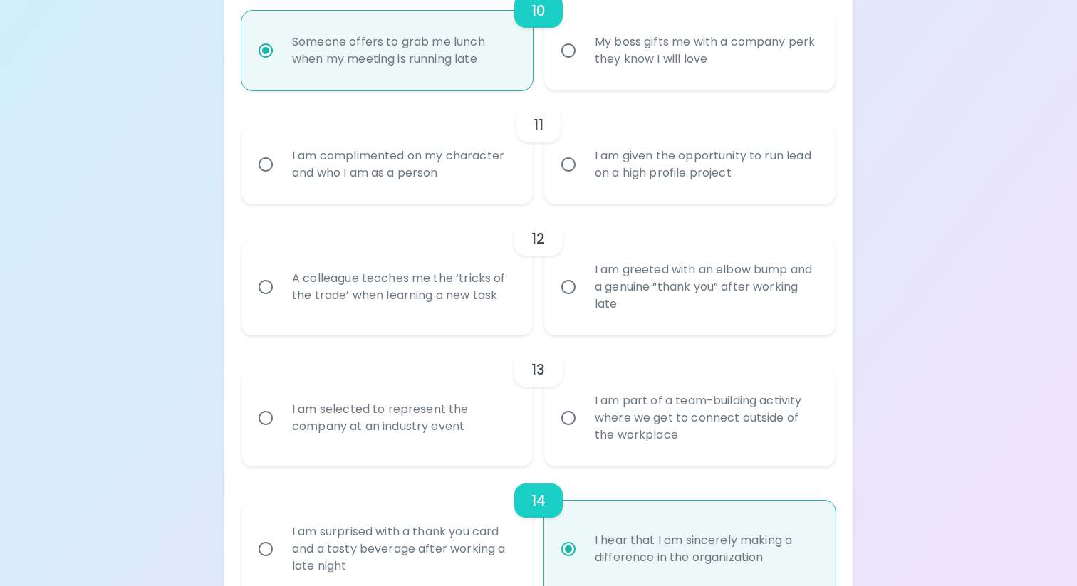
scroll to position [1504, 0]
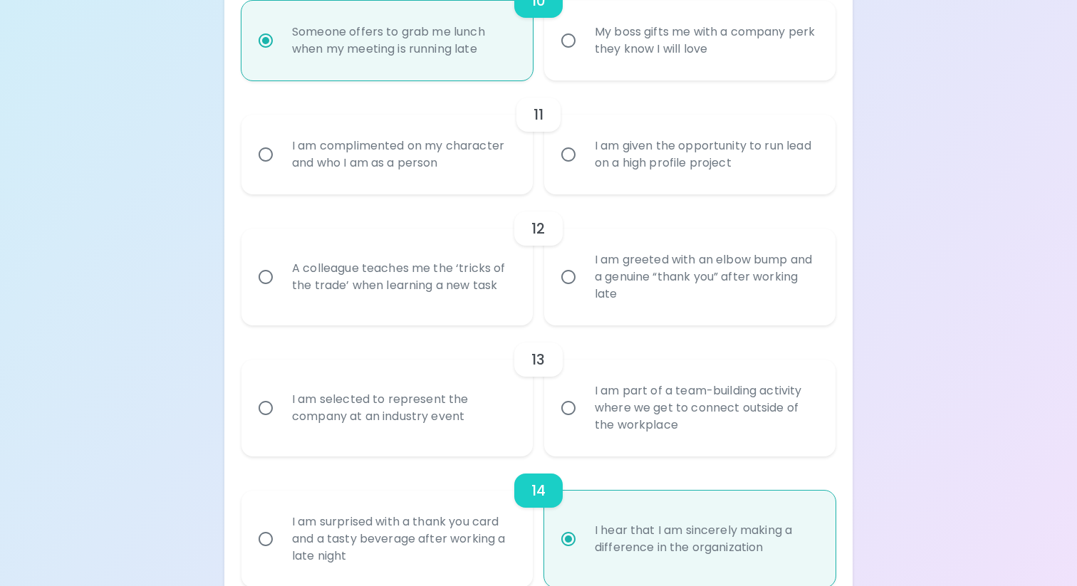
click at [416, 215] on div "12" at bounding box center [539, 229] width 594 height 34
click at [425, 153] on div "I am complimented on my character and who I am as a person" at bounding box center [403, 154] width 244 height 68
click at [281, 153] on input "I am complimented on my character and who I am as a person" at bounding box center [266, 155] width 30 height 30
radio input "false"
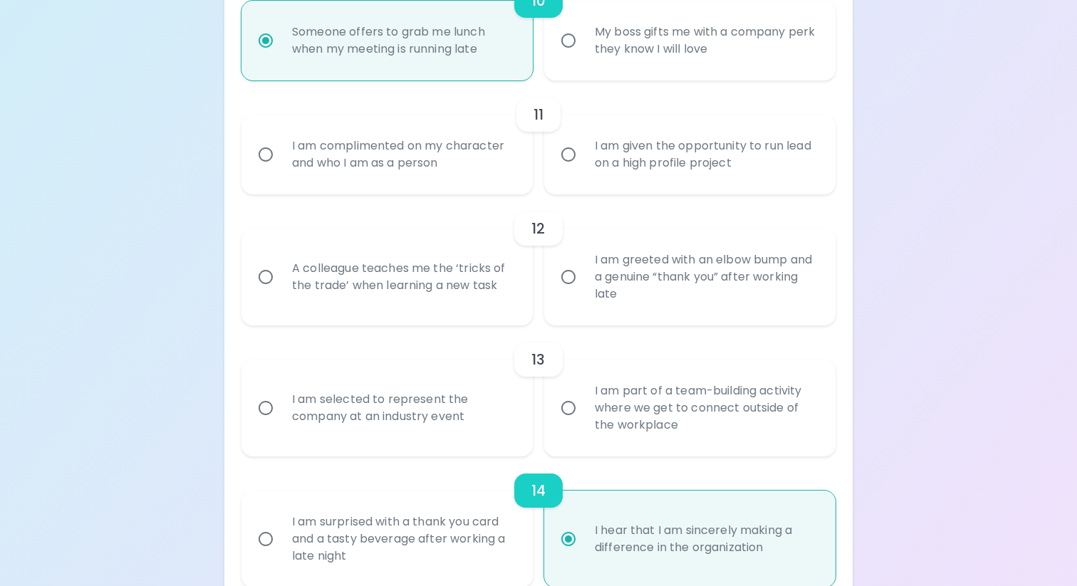
radio input "false"
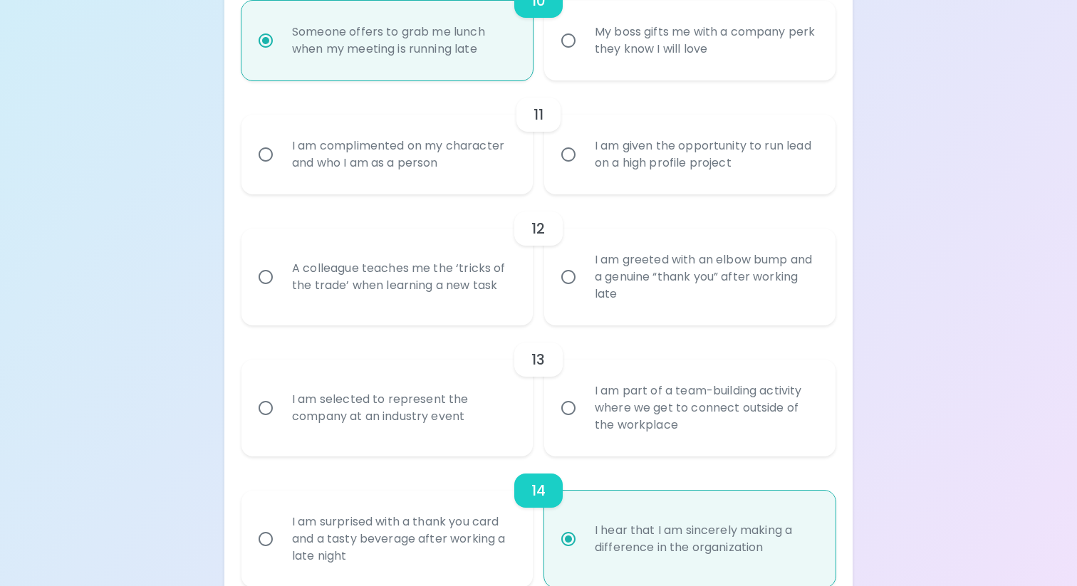
radio input "false"
radio input "true"
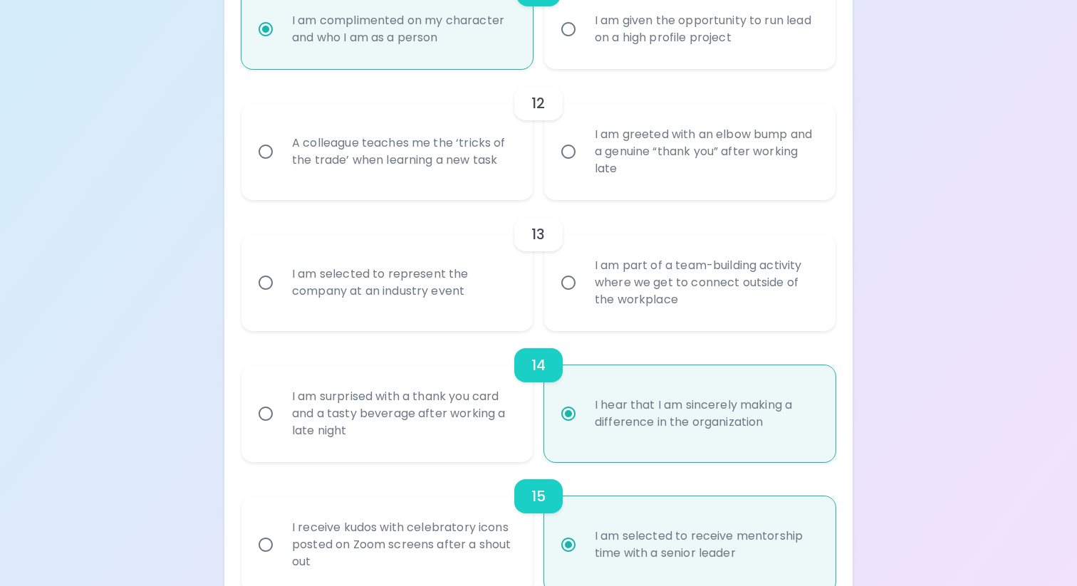
scroll to position [1631, 0]
radio input "true"
click at [626, 154] on div "I am greeted with an elbow bump and a genuine “thank you” after working late" at bounding box center [706, 150] width 244 height 86
click at [584, 154] on input "I am greeted with an elbow bump and a genuine “thank you” after working late" at bounding box center [569, 150] width 30 height 30
radio input "false"
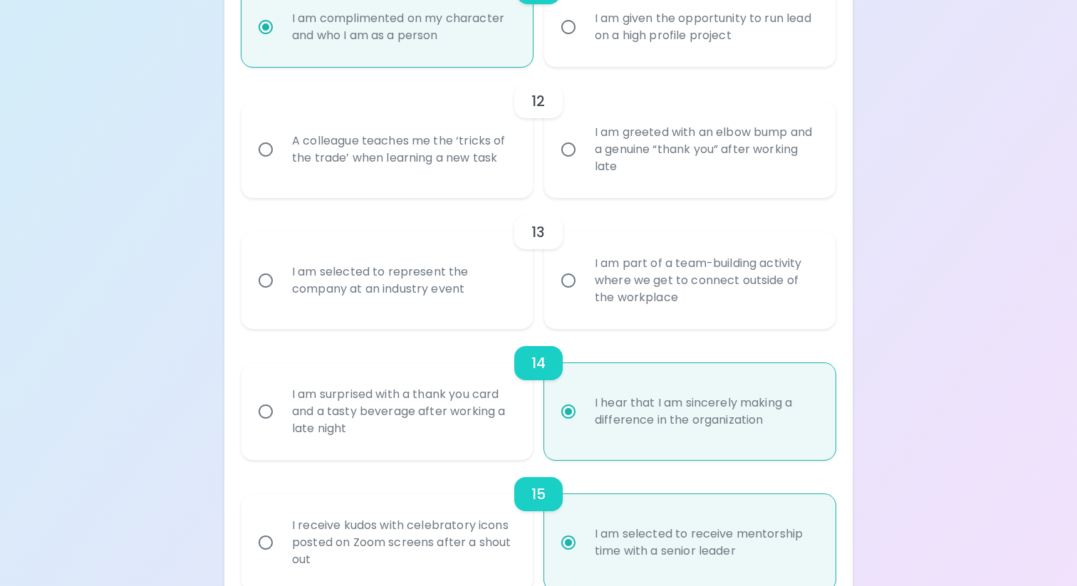
radio input "false"
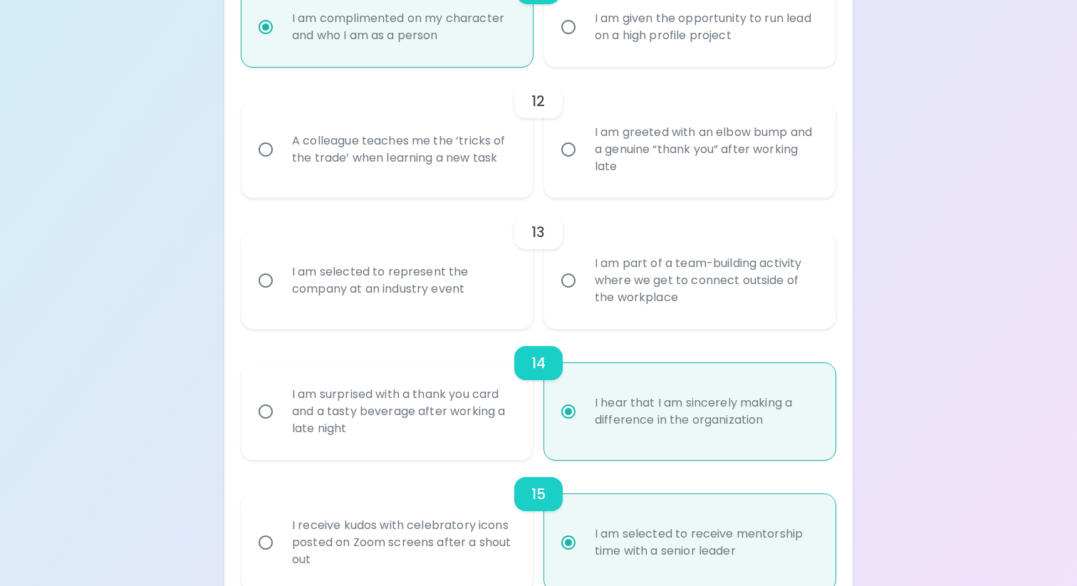
radio input "false"
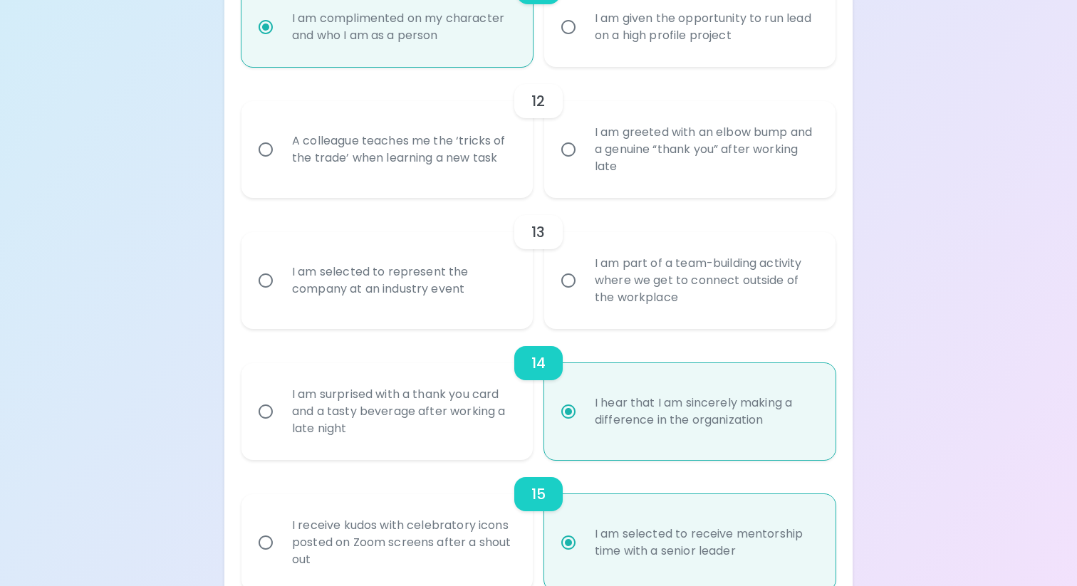
radio input "false"
radio input "true"
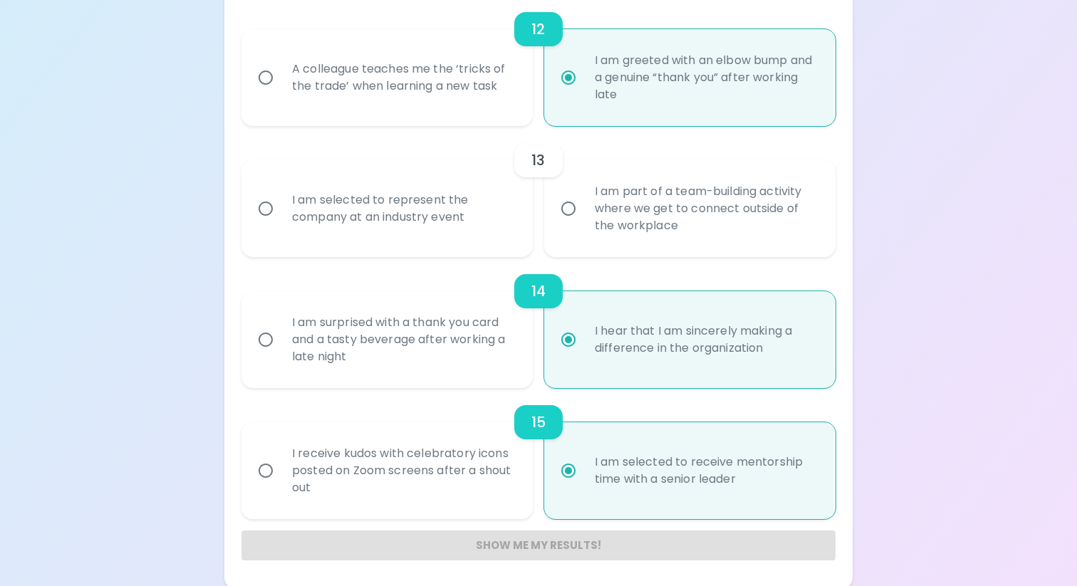
scroll to position [1706, 0]
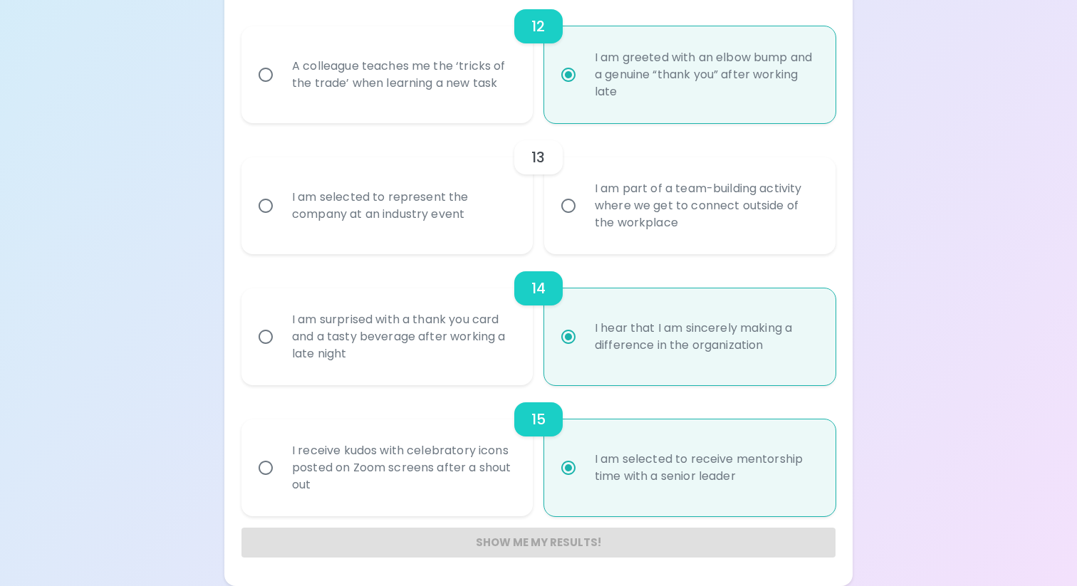
radio input "true"
click at [616, 215] on div "I am part of a team-building activity where we get to connect outside of the wo…" at bounding box center [706, 206] width 244 height 86
click at [584, 215] on input "I am part of a team-building activity where we get to connect outside of the wo…" at bounding box center [569, 206] width 30 height 30
radio input "false"
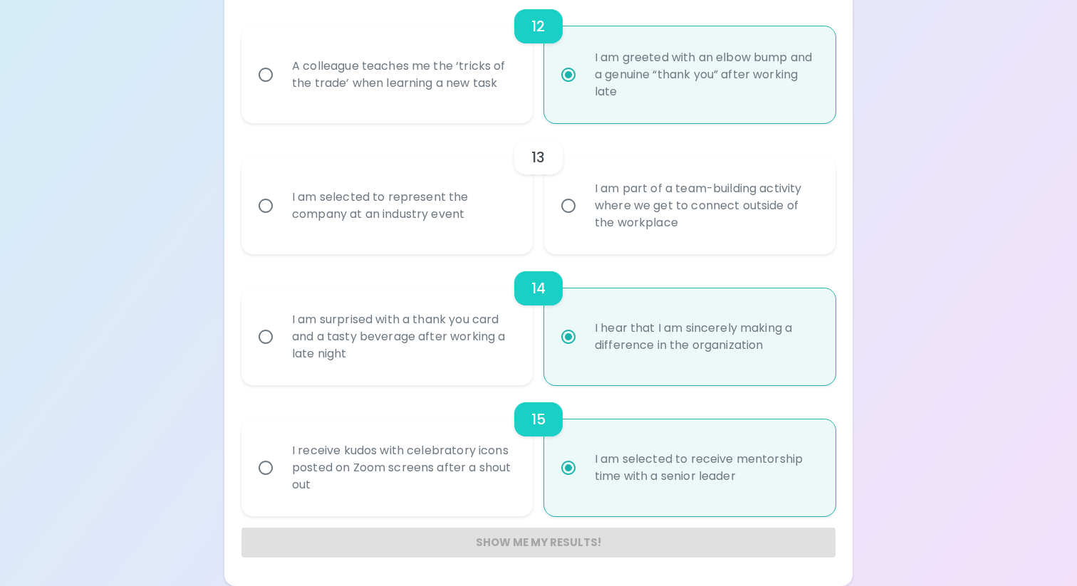
radio input "false"
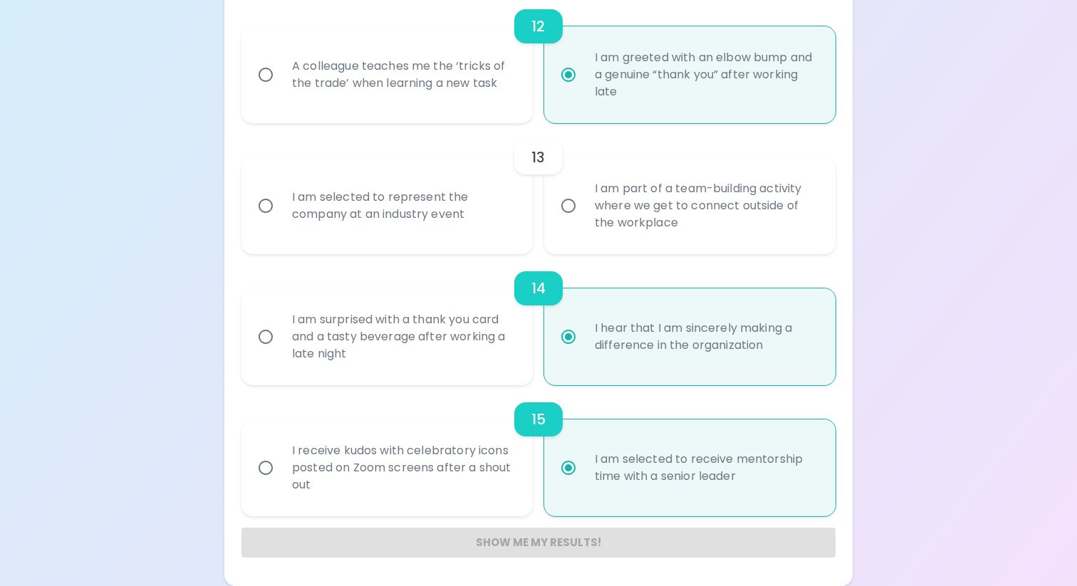
radio input "false"
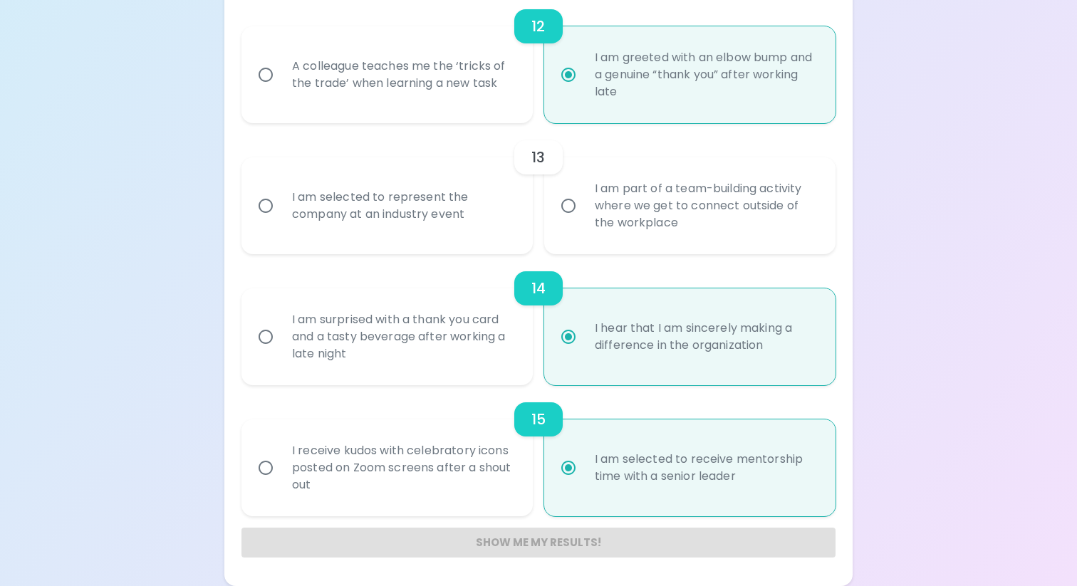
radio input "false"
radio input "true"
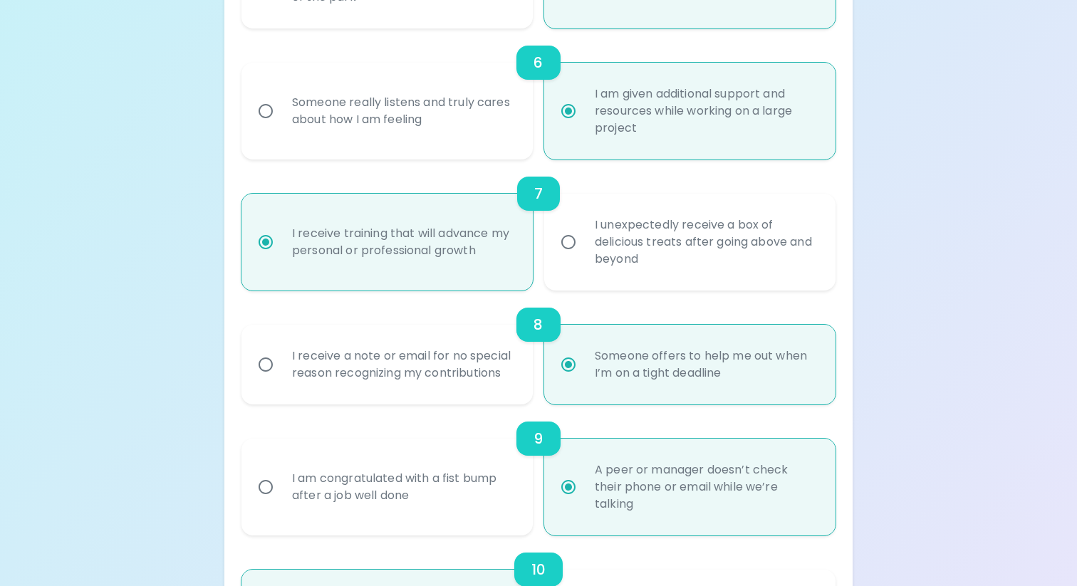
scroll to position [918, 0]
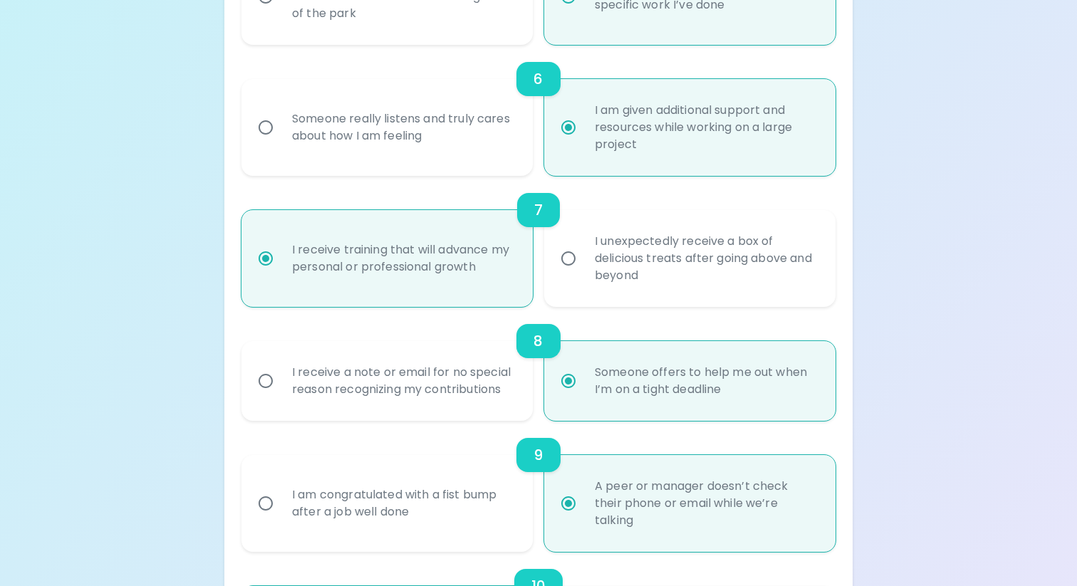
radio input "true"
click at [450, 519] on div "I am congratulated with a fist bump after a job well done" at bounding box center [403, 504] width 244 height 68
click at [281, 519] on input "I am congratulated with a fist bump after a job well done" at bounding box center [266, 504] width 30 height 30
radio input "false"
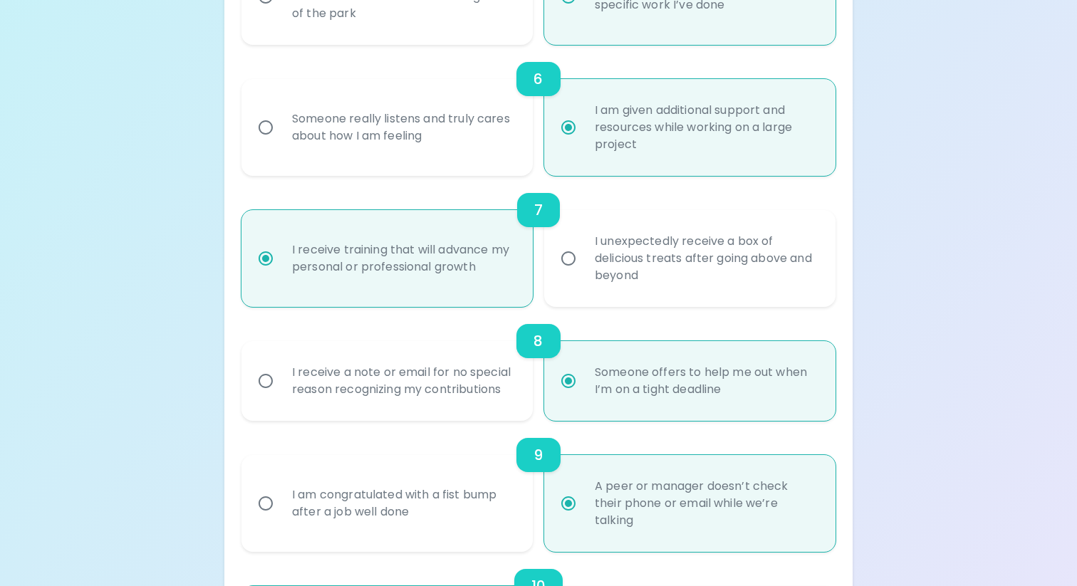
radio input "false"
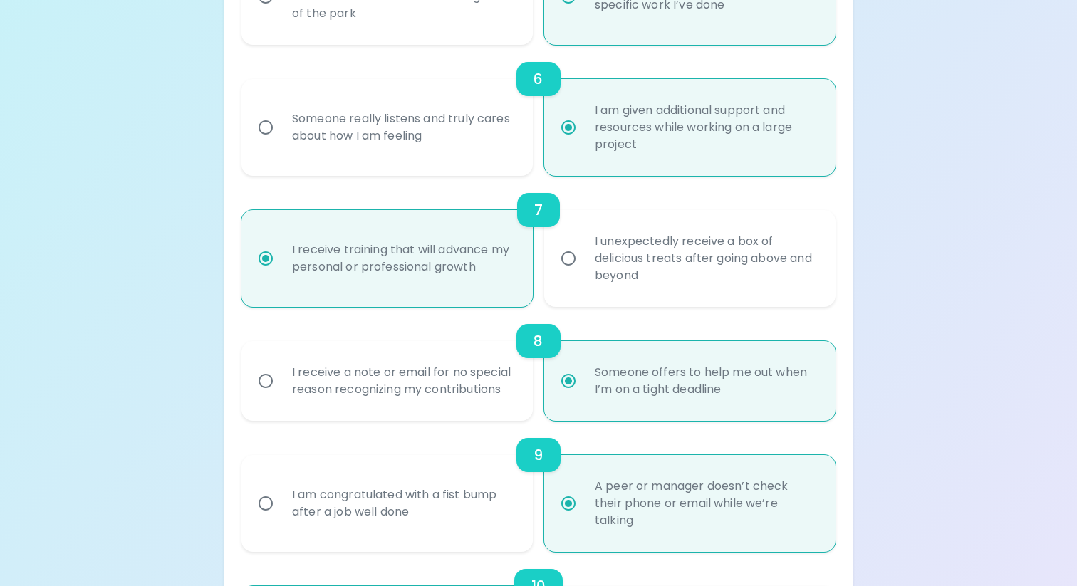
radio input "false"
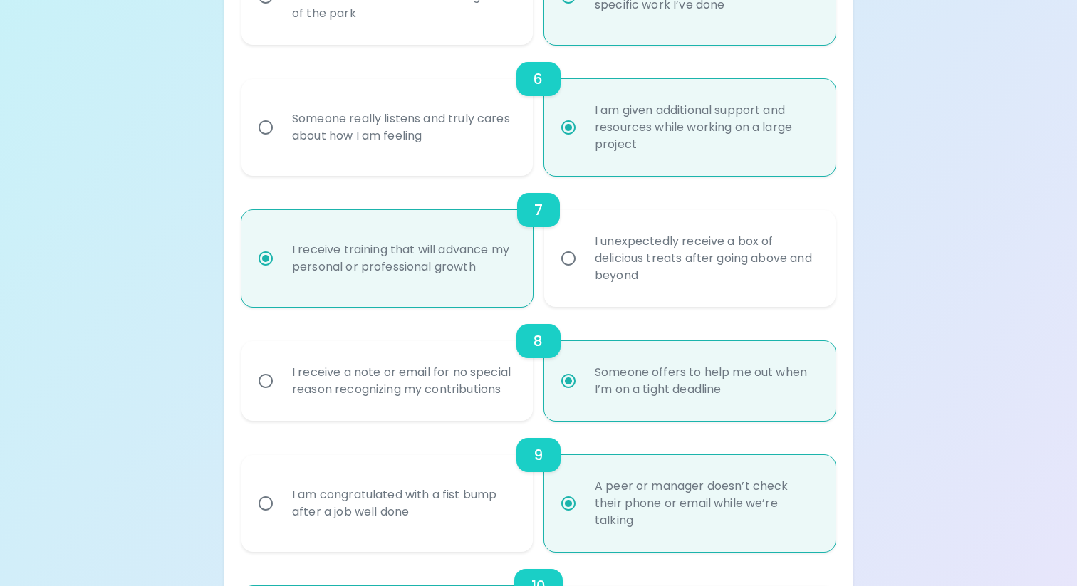
radio input "false"
radio input "true"
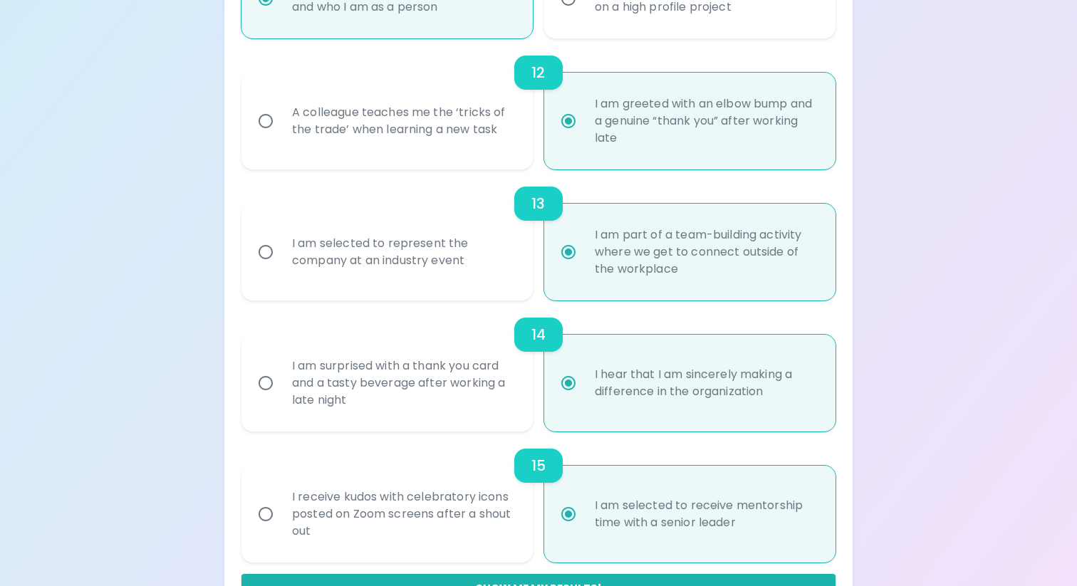
scroll to position [1662, 0]
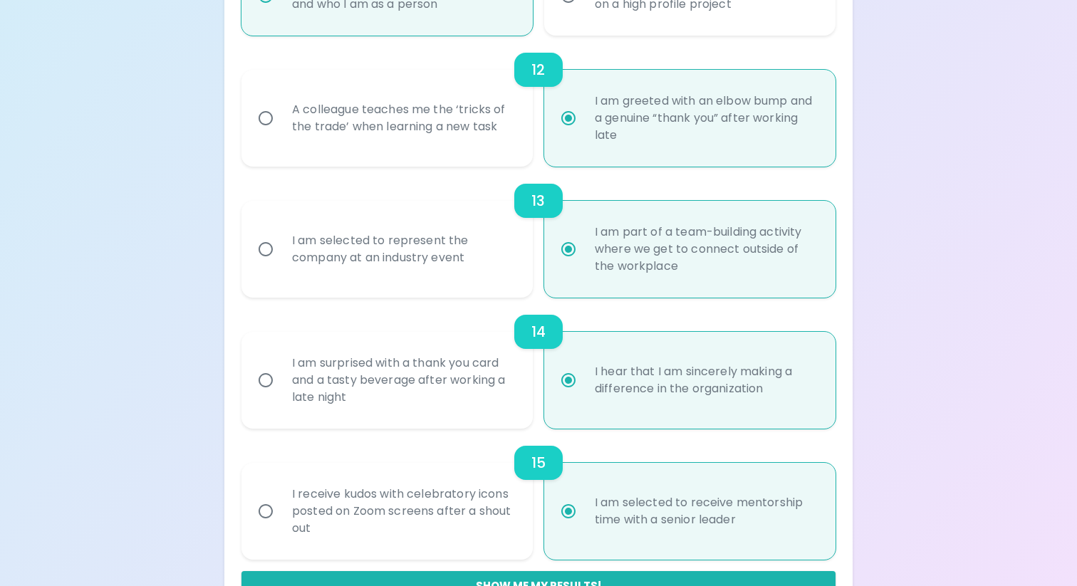
radio input "true"
click at [485, 118] on div "A colleague teaches me the ‘tricks of the trade’ when learning a new task" at bounding box center [403, 118] width 244 height 68
click at [281, 118] on input "A colleague teaches me the ‘tricks of the trade’ when learning a new task" at bounding box center [266, 118] width 30 height 30
radio input "false"
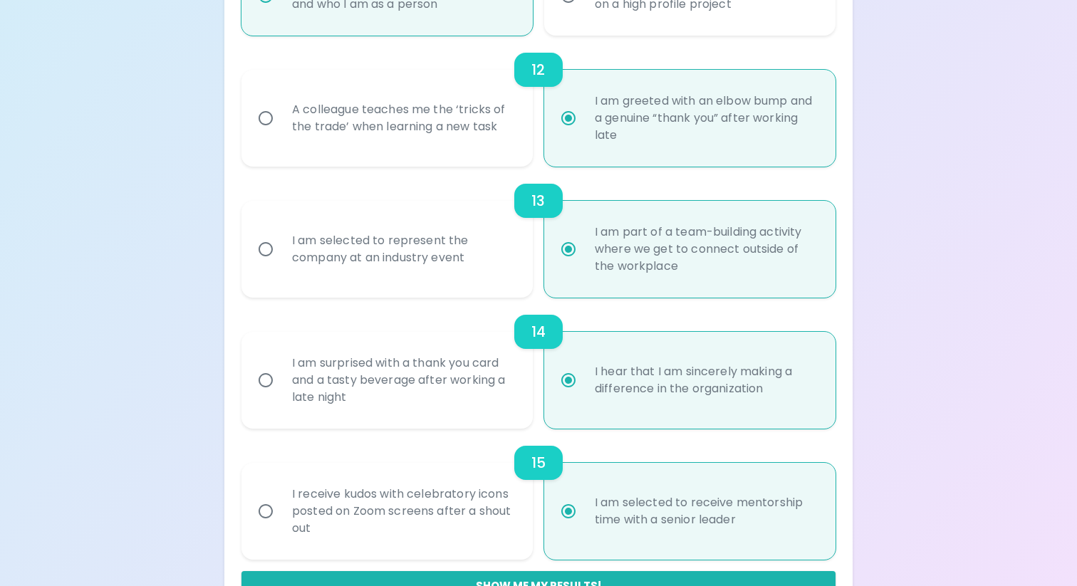
radio input "false"
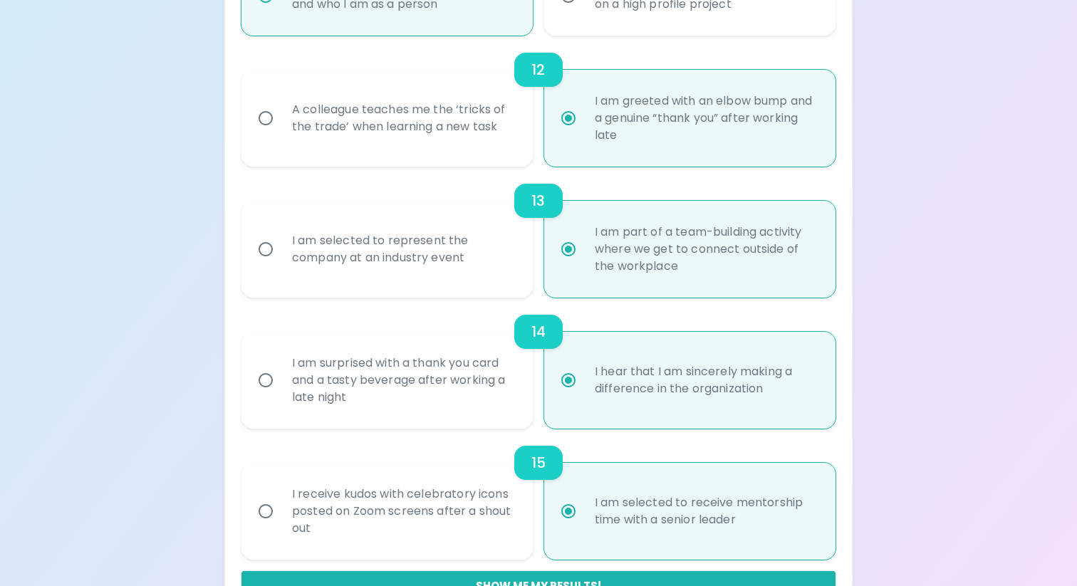
radio input "false"
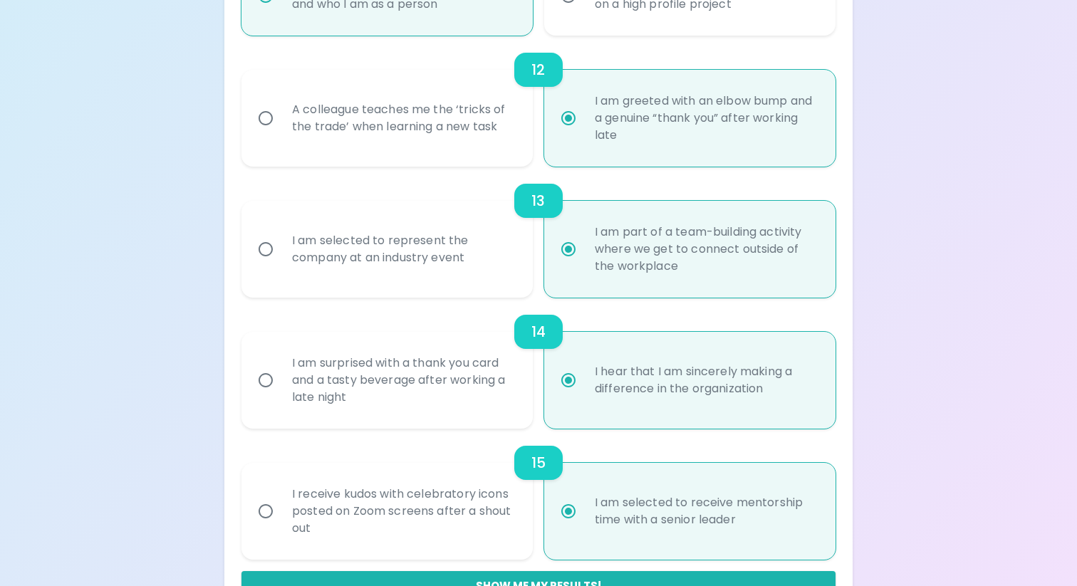
radio input "false"
radio input "true"
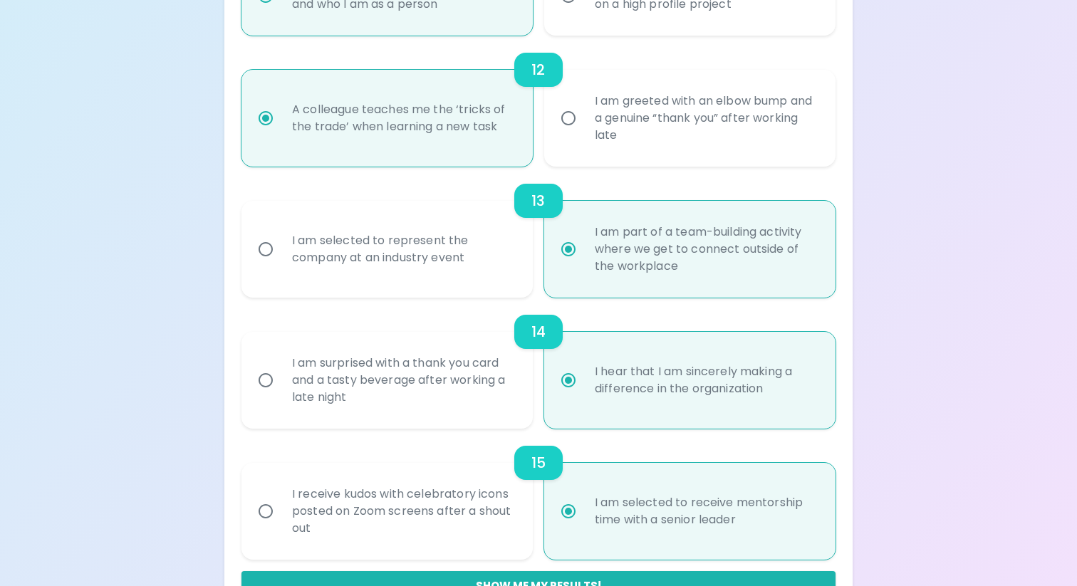
radio input "true"
click at [575, 138] on label "I am greeted with an elbow bump and a genuine “thank you” after working late" at bounding box center [682, 118] width 291 height 97
click at [575, 133] on input "I am greeted with an elbow bump and a genuine “thank you” after working late" at bounding box center [569, 118] width 30 height 30
radio input "false"
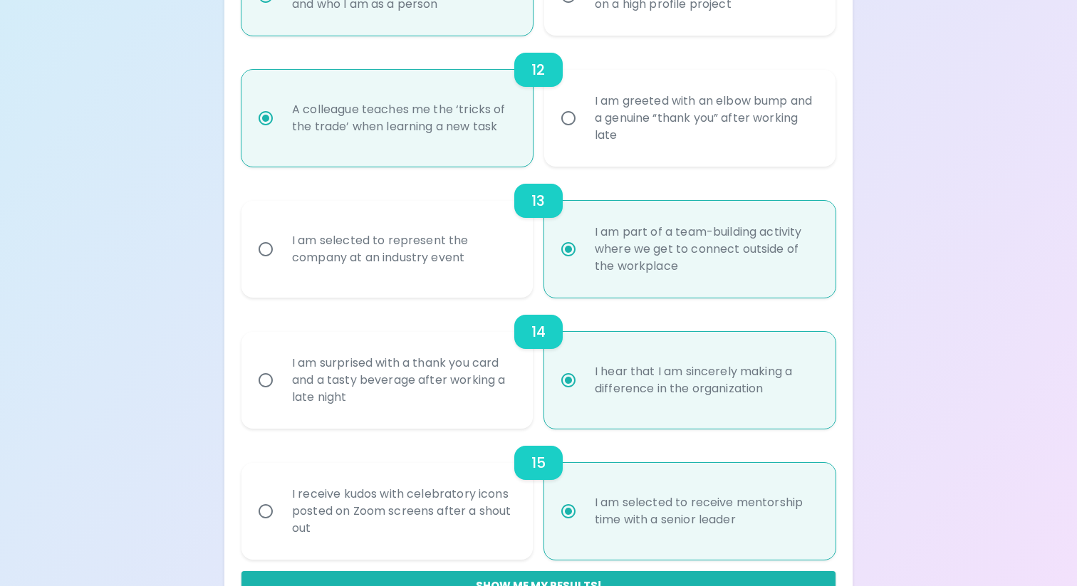
radio input "false"
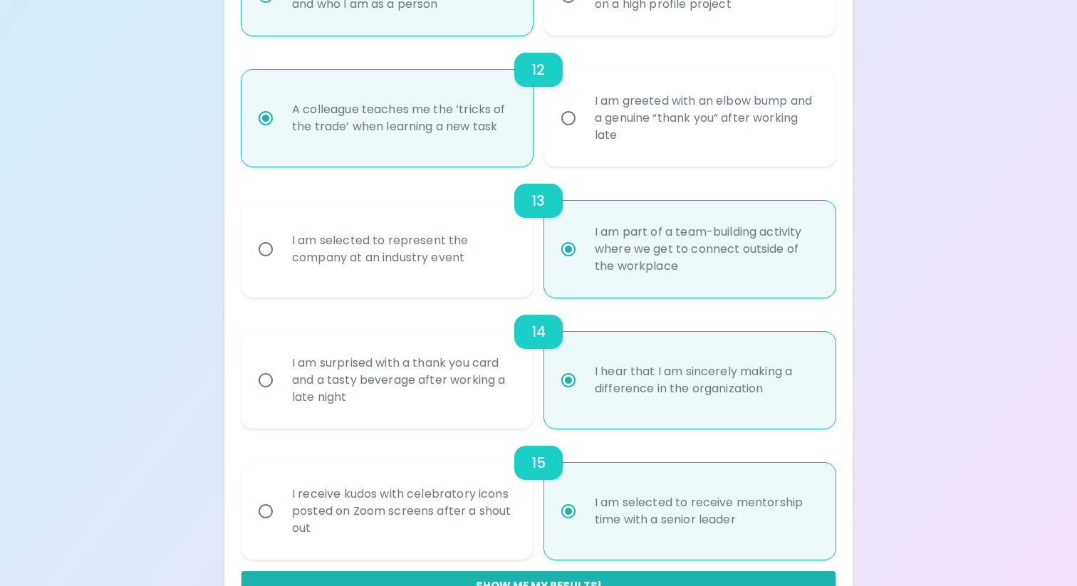
radio input "false"
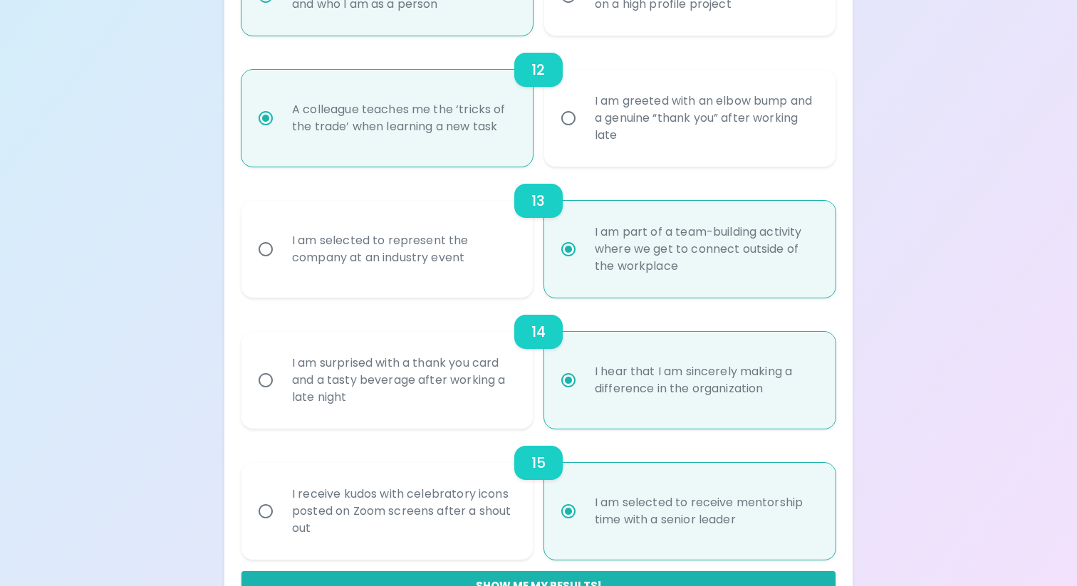
radio input "false"
radio input "true"
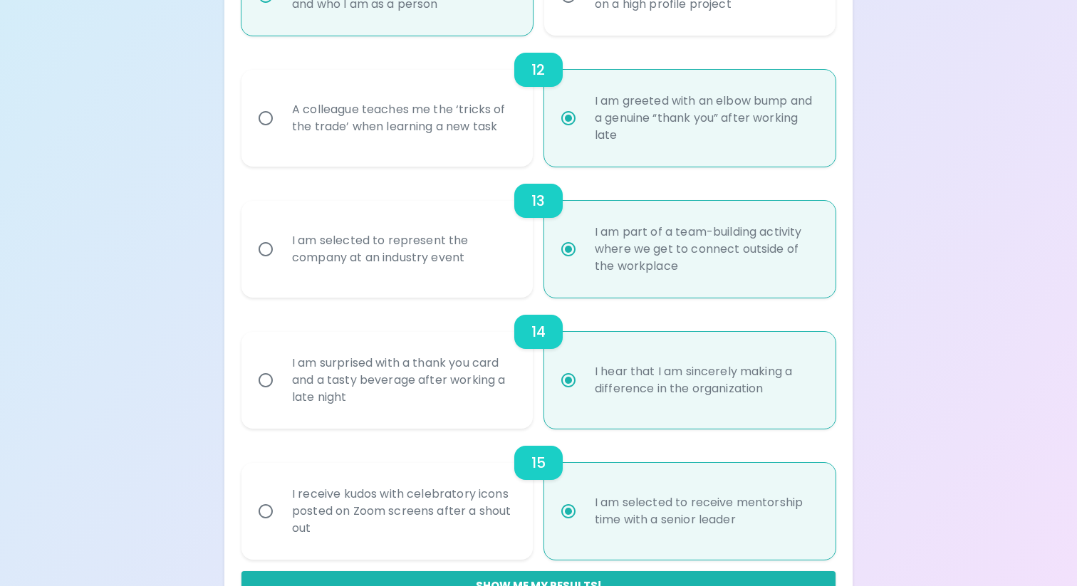
radio input "true"
click at [484, 137] on div "A colleague teaches me the ‘tricks of the trade’ when learning a new task" at bounding box center [403, 118] width 244 height 68
click at [281, 133] on input "A colleague teaches me the ‘tricks of the trade’ when learning a new task" at bounding box center [266, 118] width 30 height 30
radio input "false"
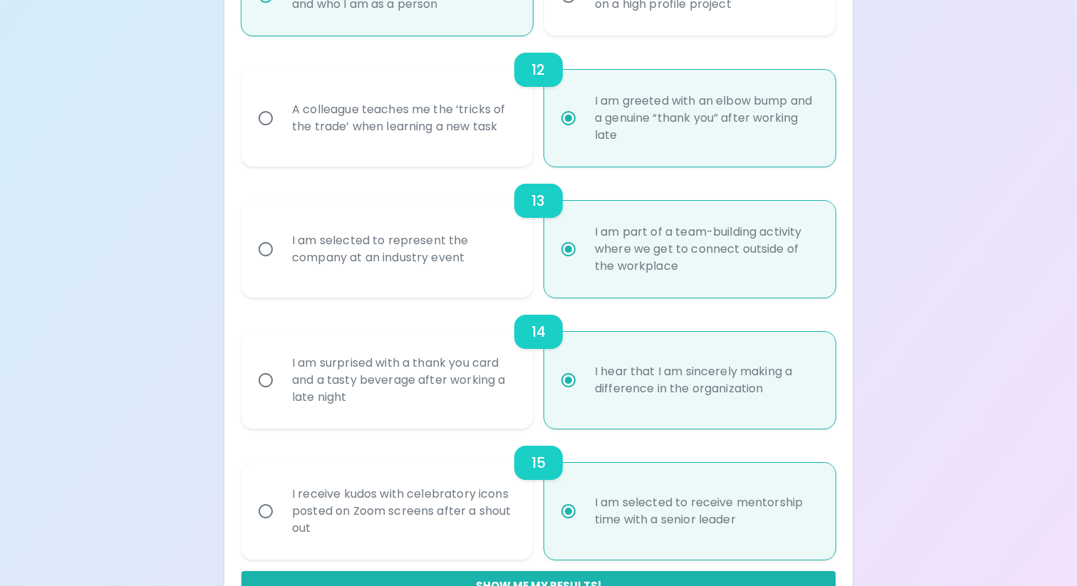
radio input "false"
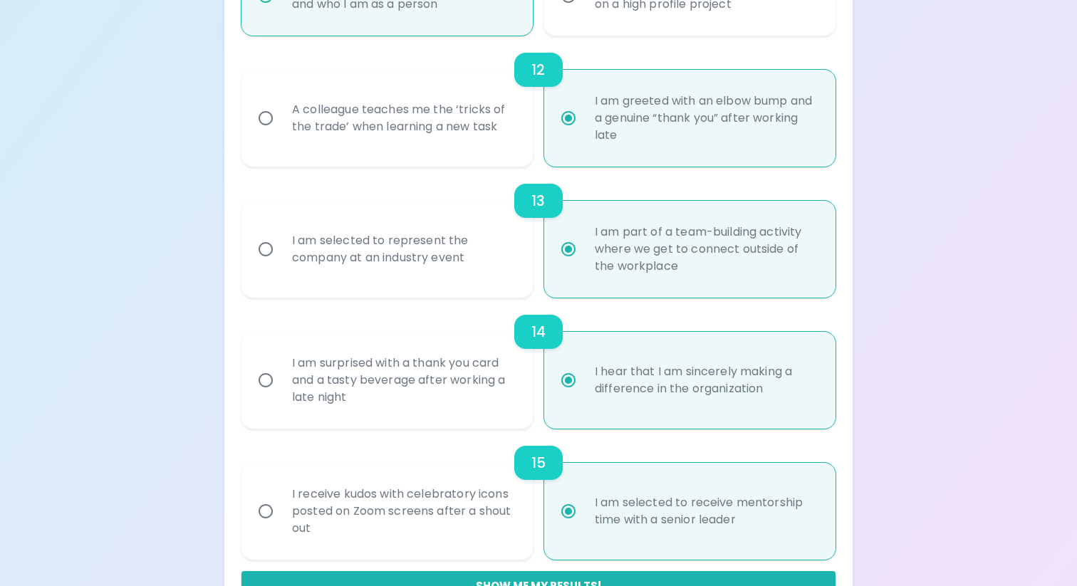
radio input "false"
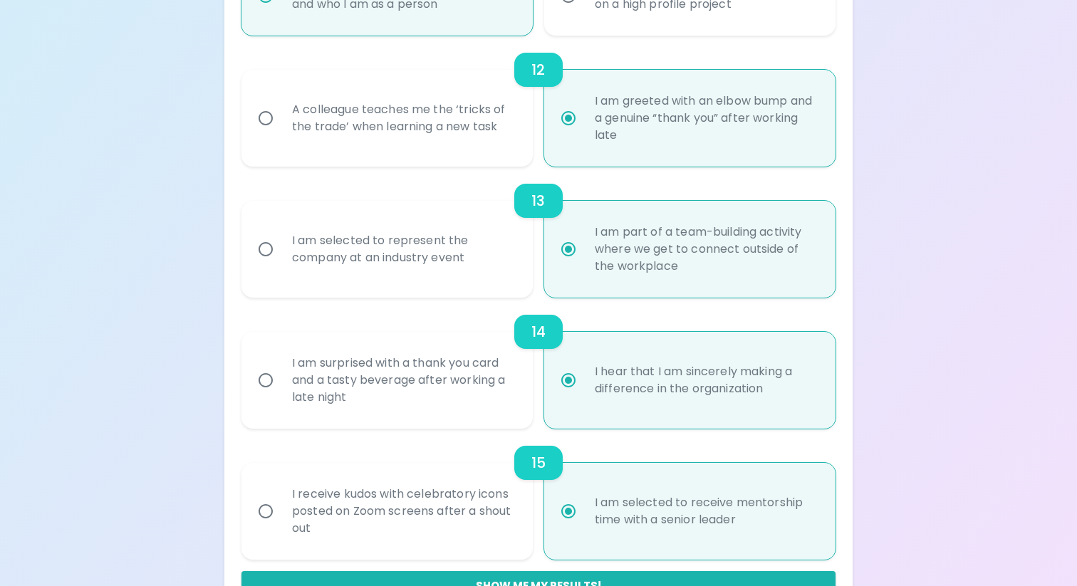
radio input "false"
radio input "true"
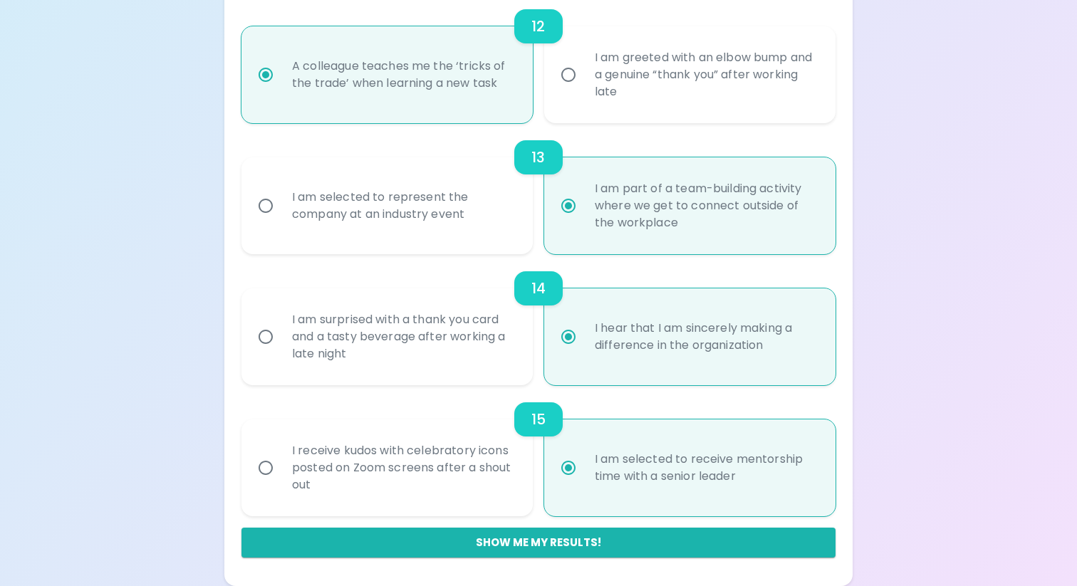
scroll to position [1701, 0]
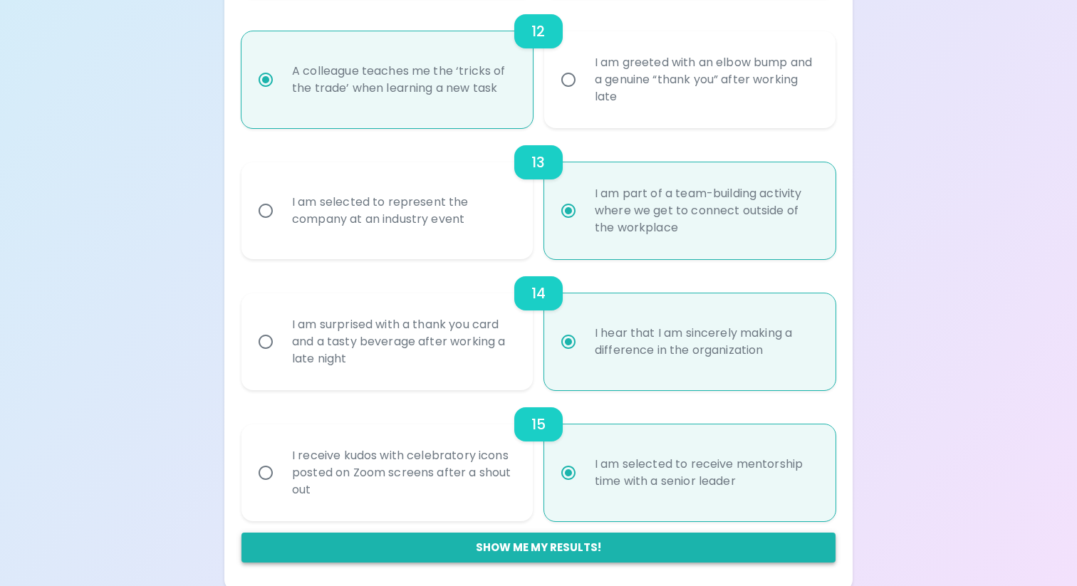
radio input "true"
click at [499, 557] on button "Show me my results!" at bounding box center [539, 548] width 594 height 30
radio input "false"
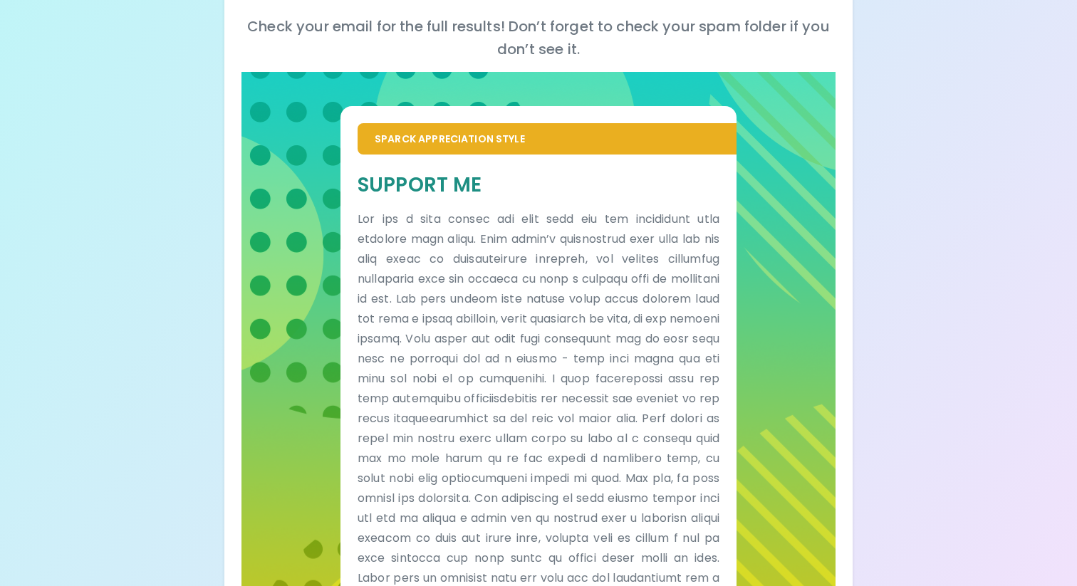
scroll to position [0, 0]
